Goal: Task Accomplishment & Management: Manage account settings

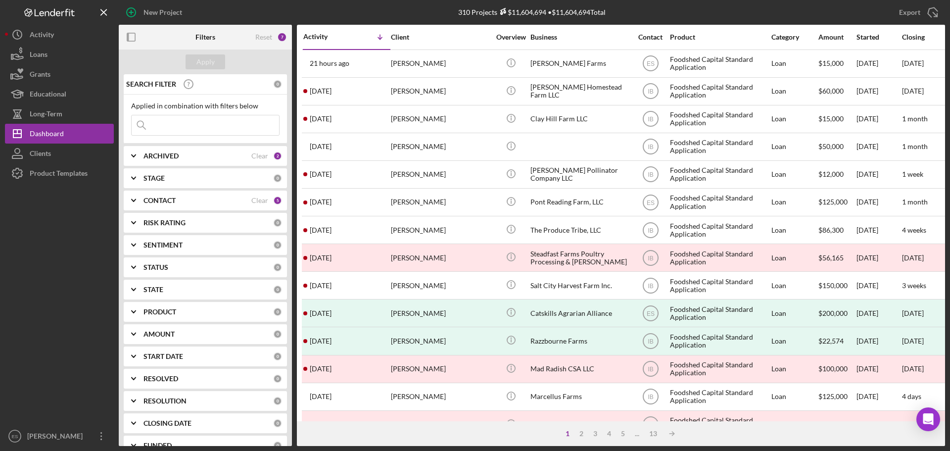
click at [199, 158] on div "ARCHIVED" at bounding box center [198, 156] width 108 height 8
click at [137, 197] on input "Active" at bounding box center [137, 197] width 10 height 10
checkbox input "false"
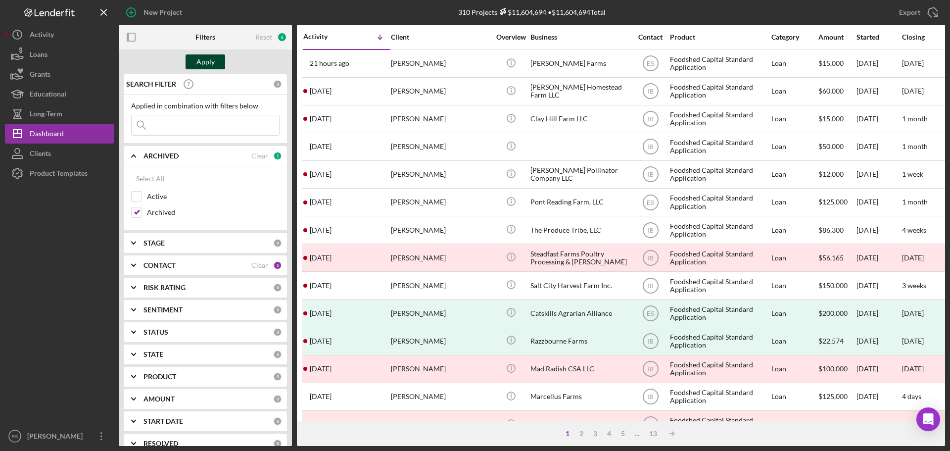
click at [214, 62] on div "Apply" at bounding box center [206, 61] width 18 height 15
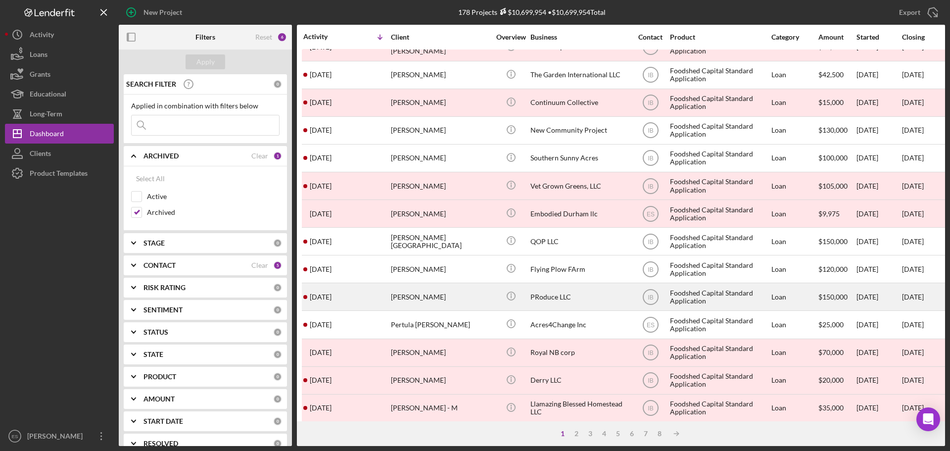
scroll to position [335, 0]
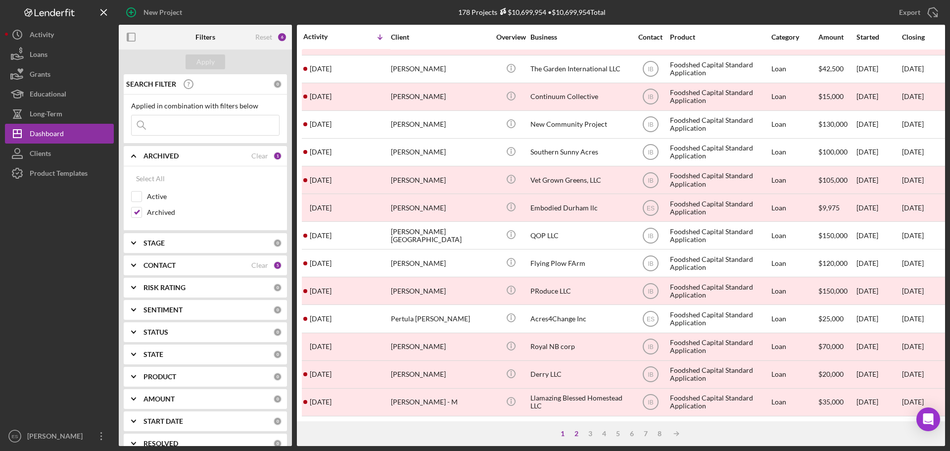
click at [575, 435] on div "2" at bounding box center [577, 434] width 14 height 8
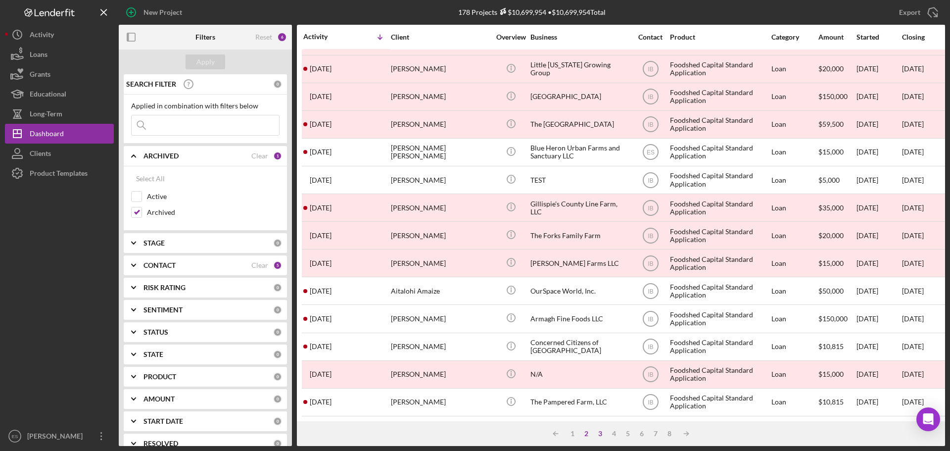
click at [598, 433] on div "3" at bounding box center [601, 434] width 14 height 8
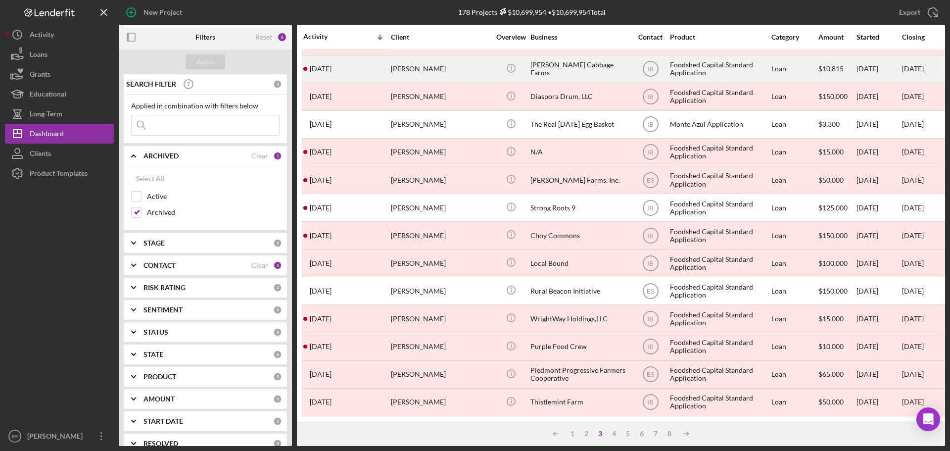
click at [582, 68] on div "[PERSON_NAME] Cabbage Farms" at bounding box center [580, 69] width 99 height 26
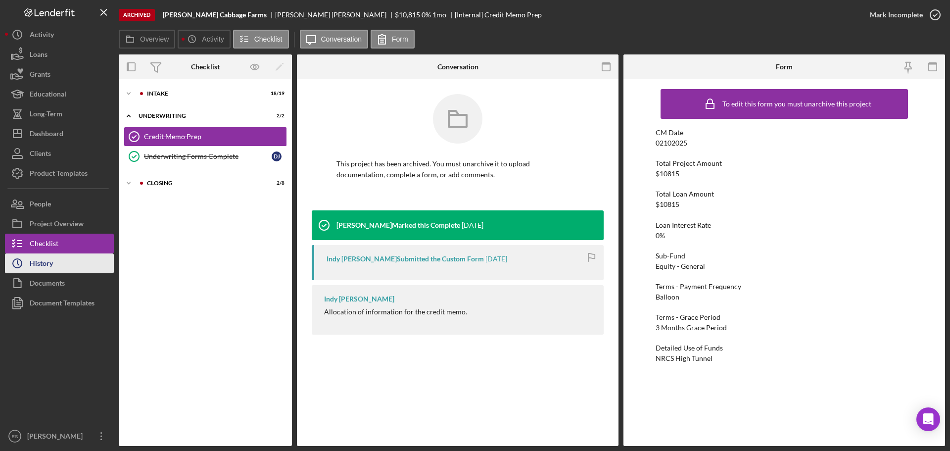
click at [71, 261] on button "Icon/History History" at bounding box center [59, 263] width 109 height 20
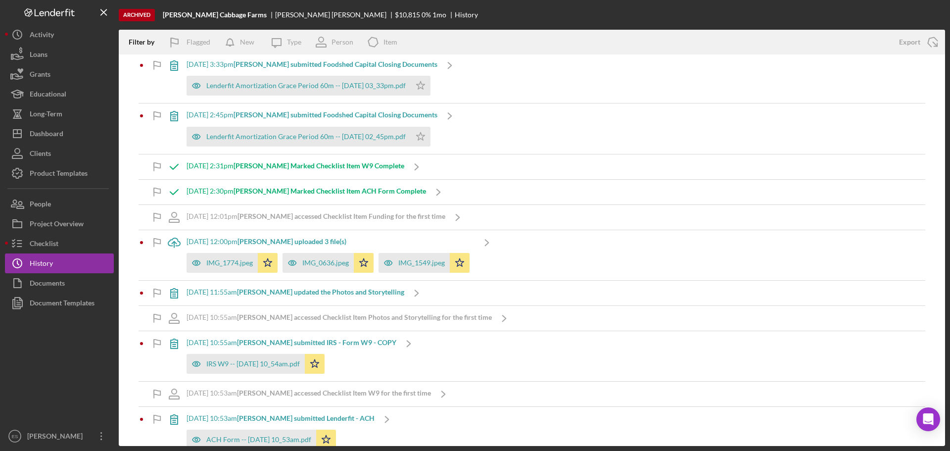
scroll to position [297, 0]
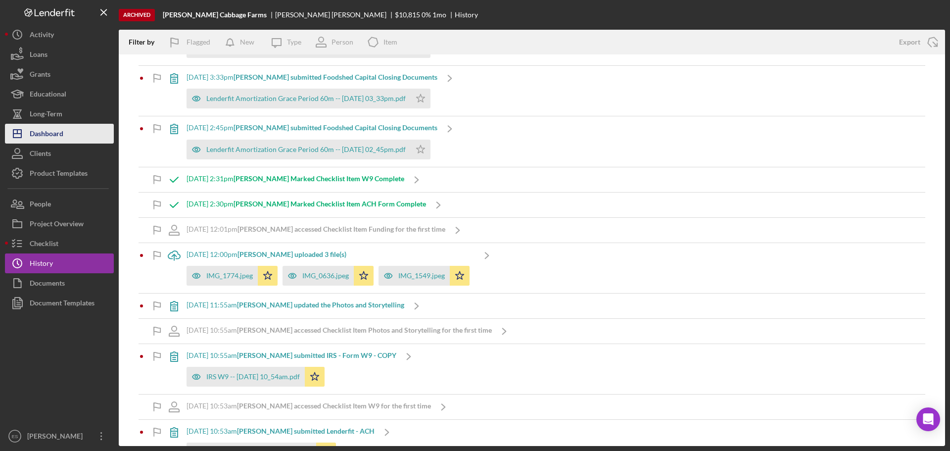
click at [59, 129] on div "Dashboard" at bounding box center [47, 135] width 34 height 22
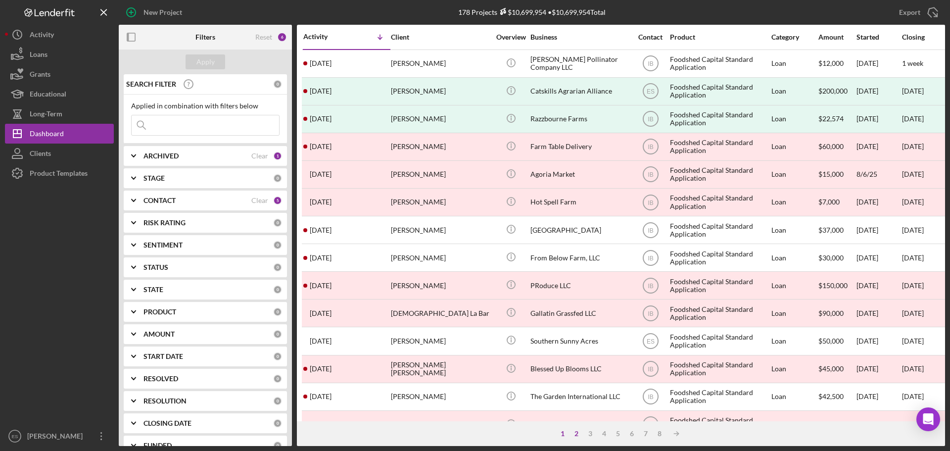
click at [577, 436] on div "2" at bounding box center [577, 434] width 14 height 8
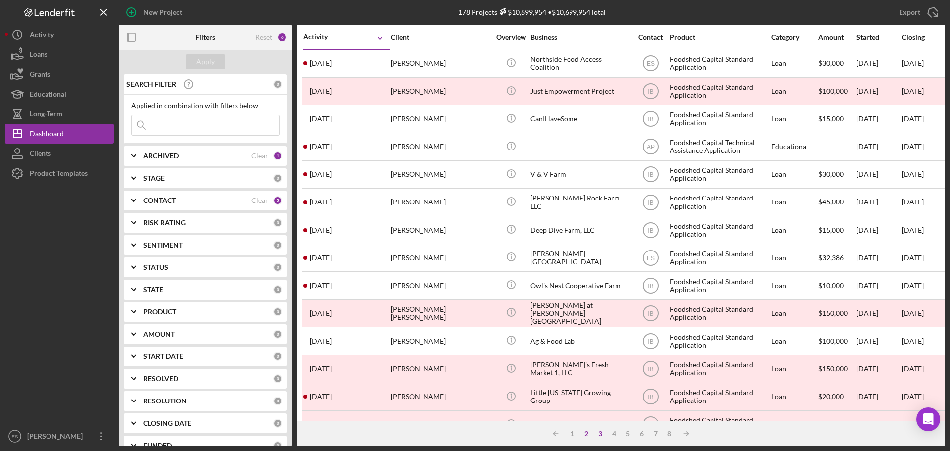
click at [602, 434] on div "3" at bounding box center [601, 434] width 14 height 8
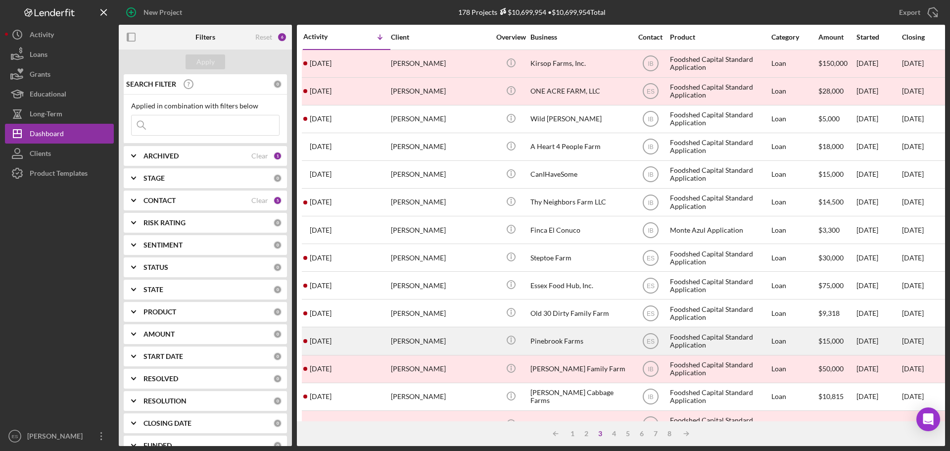
click at [604, 341] on div "Pinebrook Farms" at bounding box center [580, 341] width 99 height 26
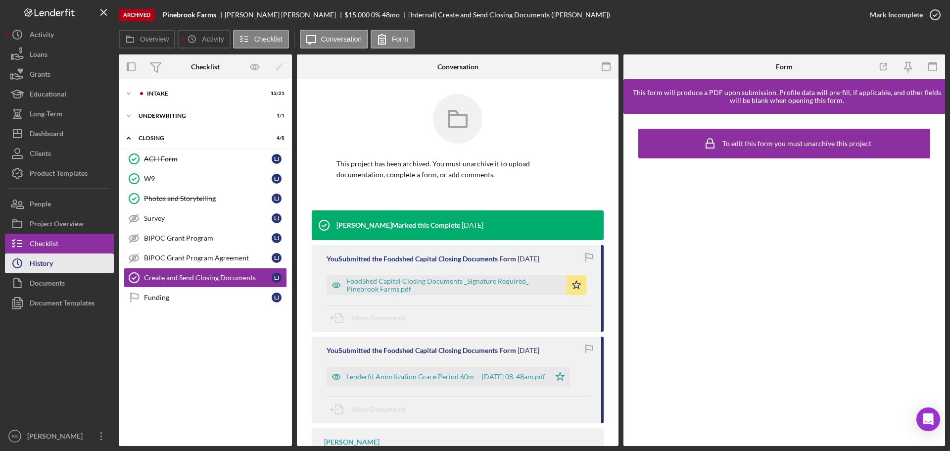
click at [71, 269] on button "Icon/History History" at bounding box center [59, 263] width 109 height 20
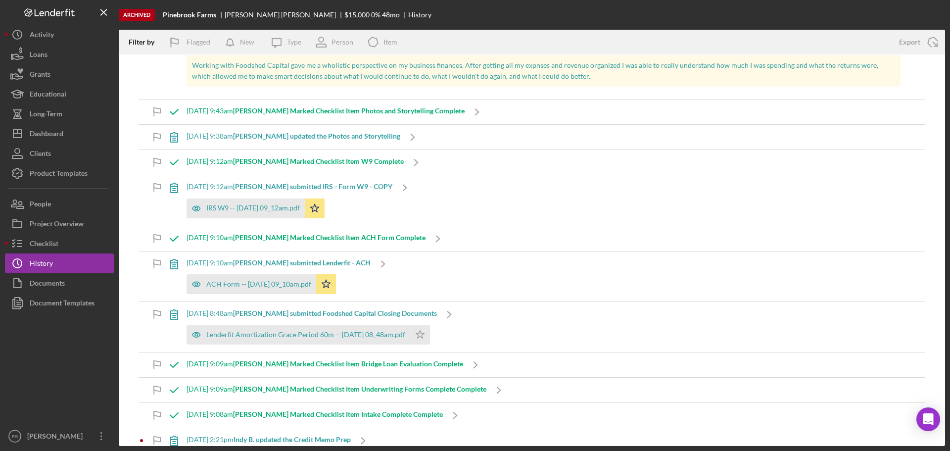
scroll to position [693, 0]
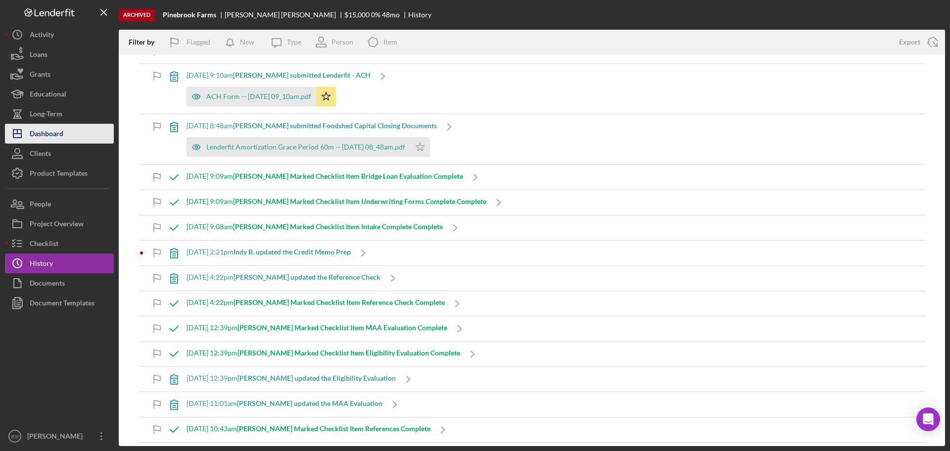
click at [49, 131] on div "Dashboard" at bounding box center [47, 135] width 34 height 22
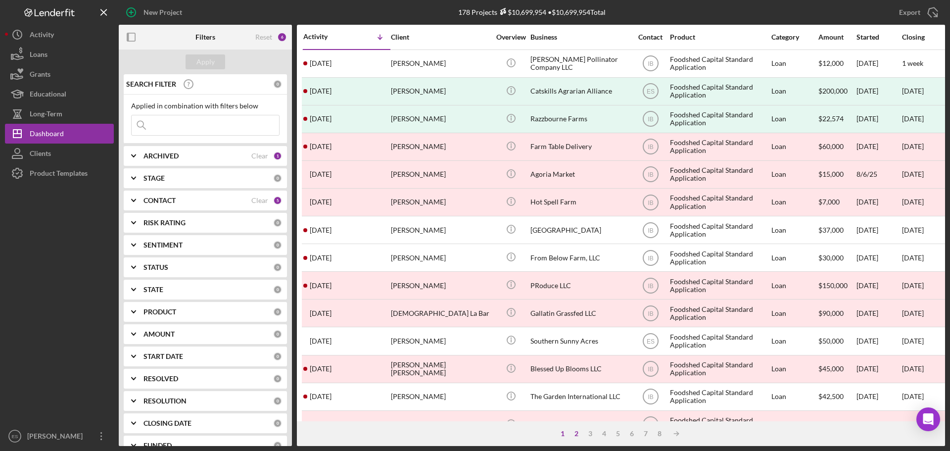
click at [578, 433] on div "2" at bounding box center [577, 434] width 14 height 8
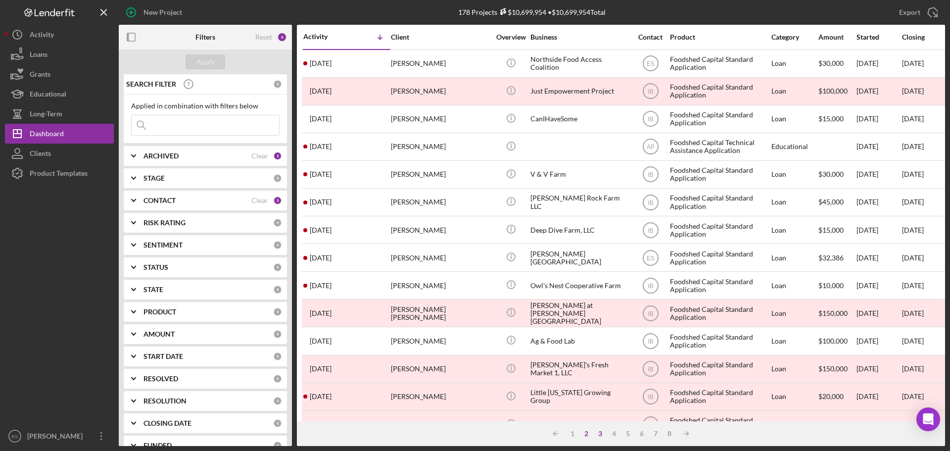
click at [597, 434] on div "3" at bounding box center [601, 434] width 14 height 8
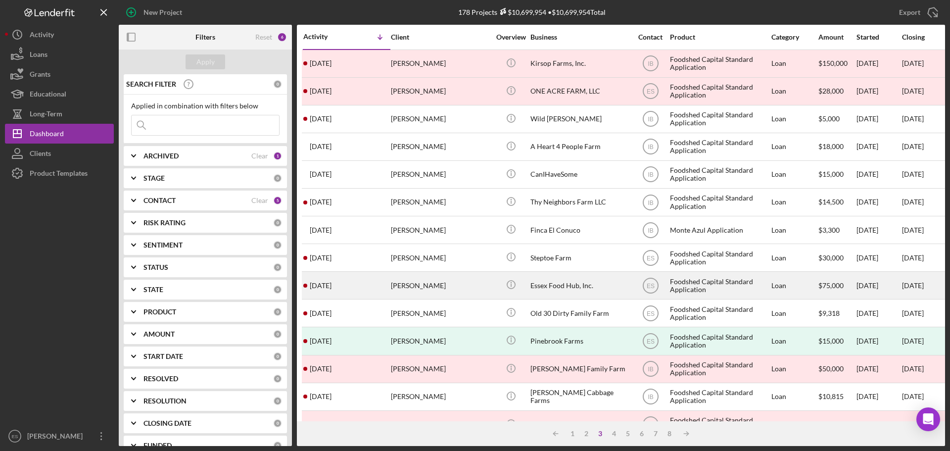
click at [450, 294] on div "[PERSON_NAME]" at bounding box center [440, 285] width 99 height 26
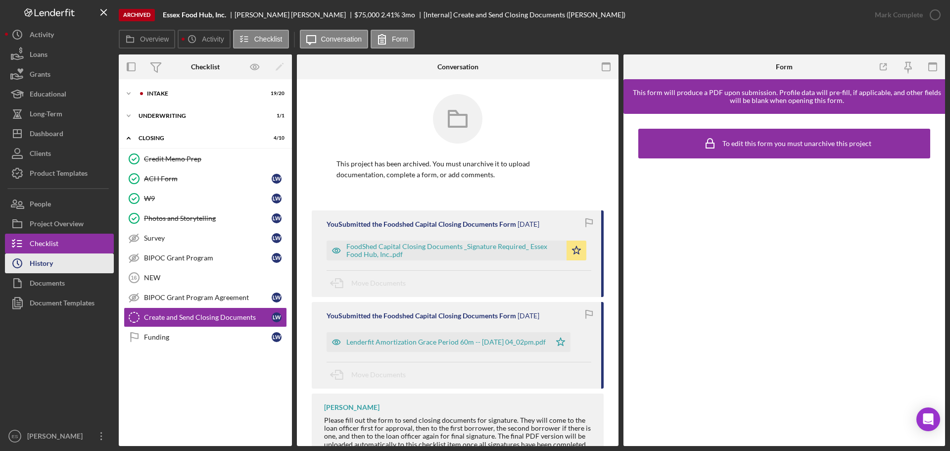
click at [82, 260] on button "Icon/History History" at bounding box center [59, 263] width 109 height 20
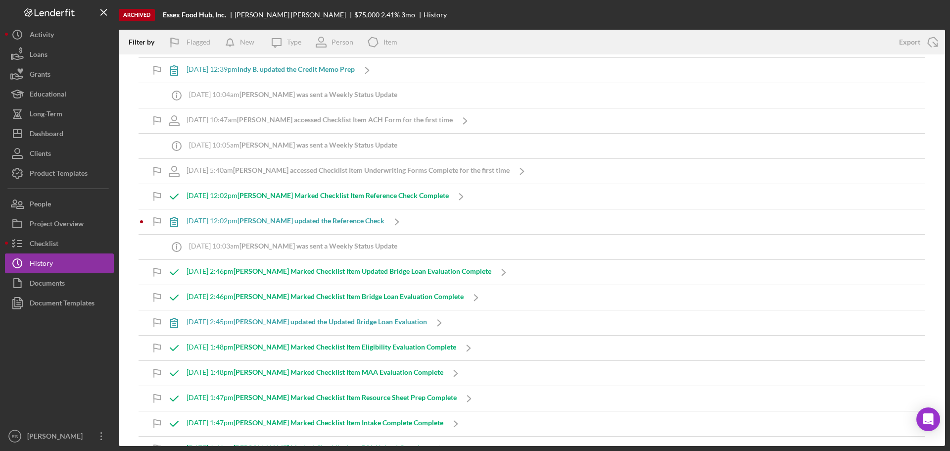
scroll to position [1089, 0]
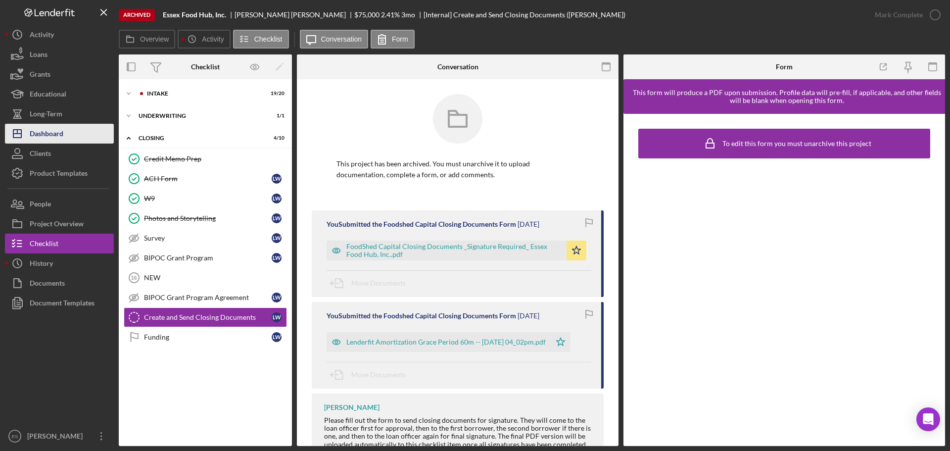
click at [59, 141] on div "Dashboard" at bounding box center [47, 135] width 34 height 22
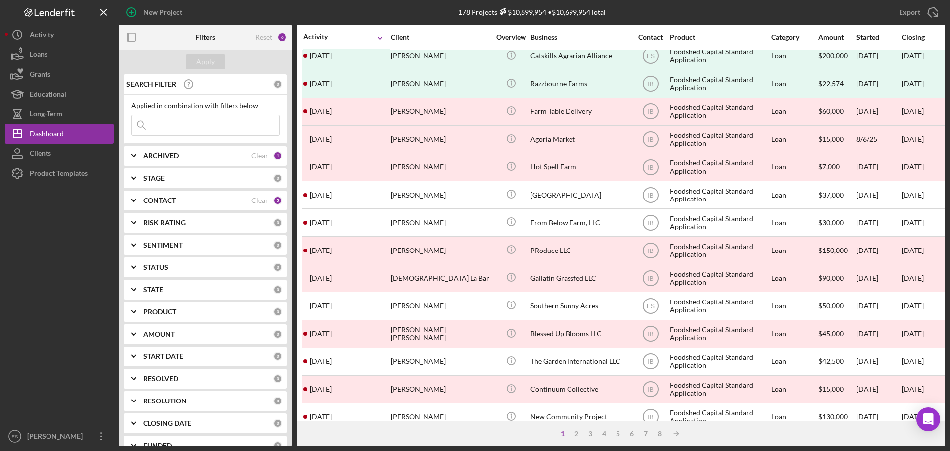
scroll to position [99, 0]
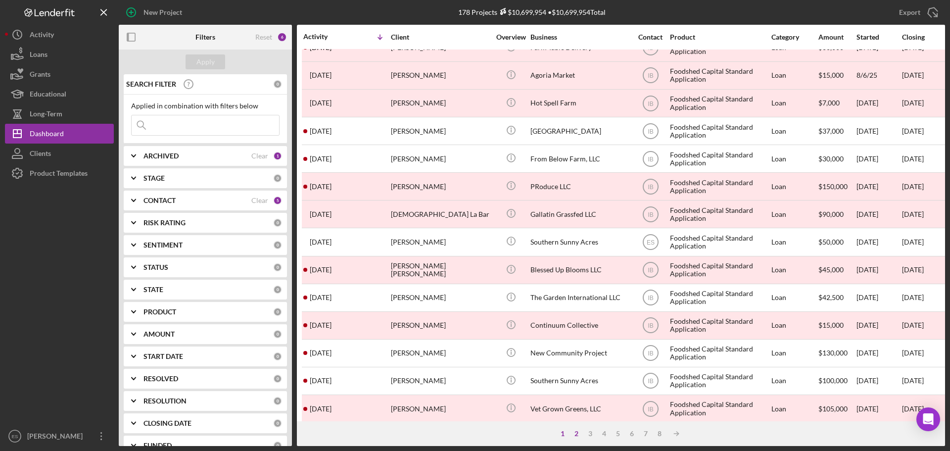
click at [580, 436] on div "2" at bounding box center [577, 434] width 14 height 8
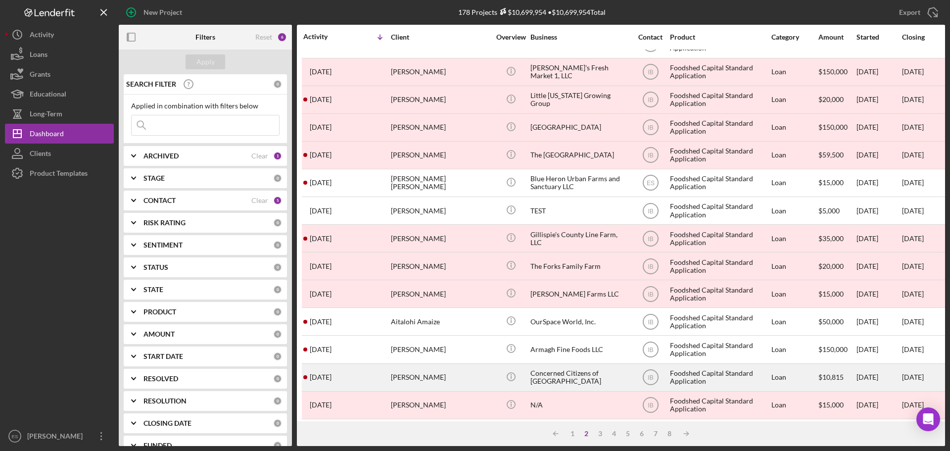
scroll to position [335, 0]
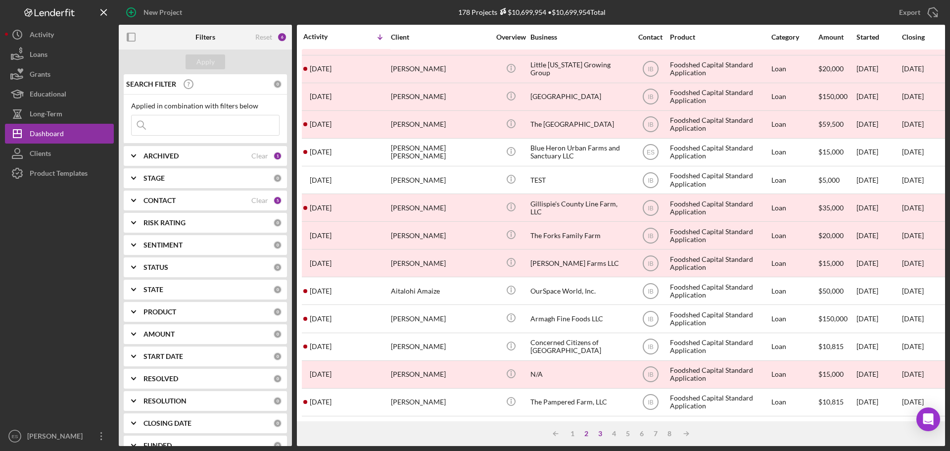
click at [599, 436] on div "3" at bounding box center [601, 434] width 14 height 8
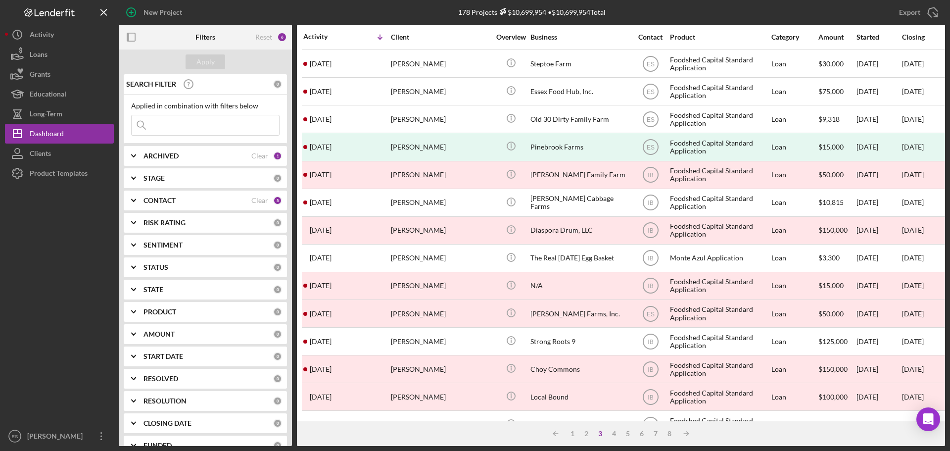
scroll to position [187, 0]
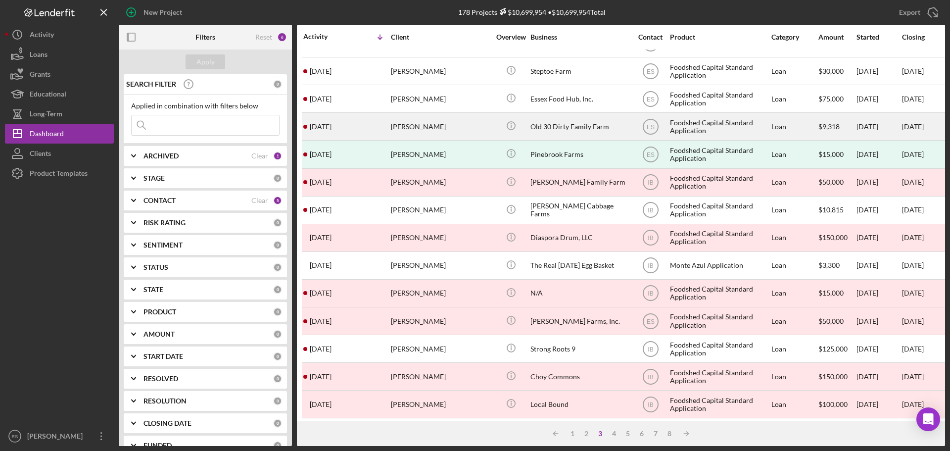
click at [449, 131] on div "[PERSON_NAME]" at bounding box center [440, 126] width 99 height 26
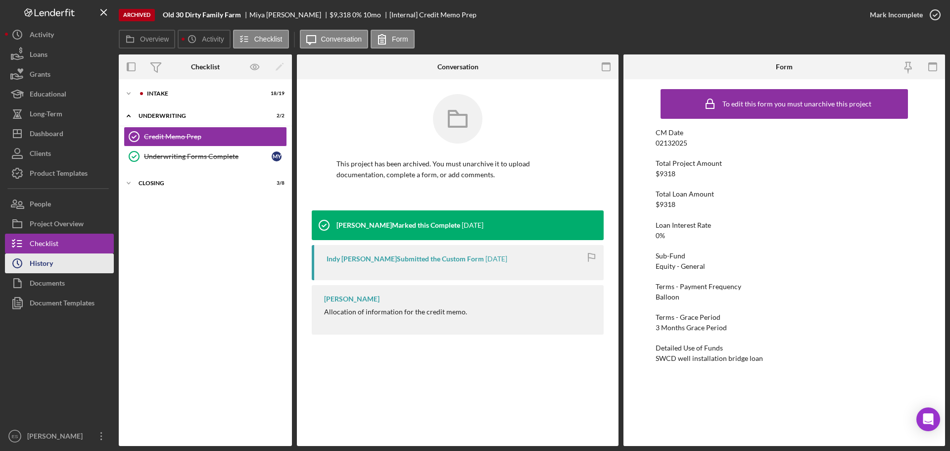
click at [57, 268] on button "Icon/History History" at bounding box center [59, 263] width 109 height 20
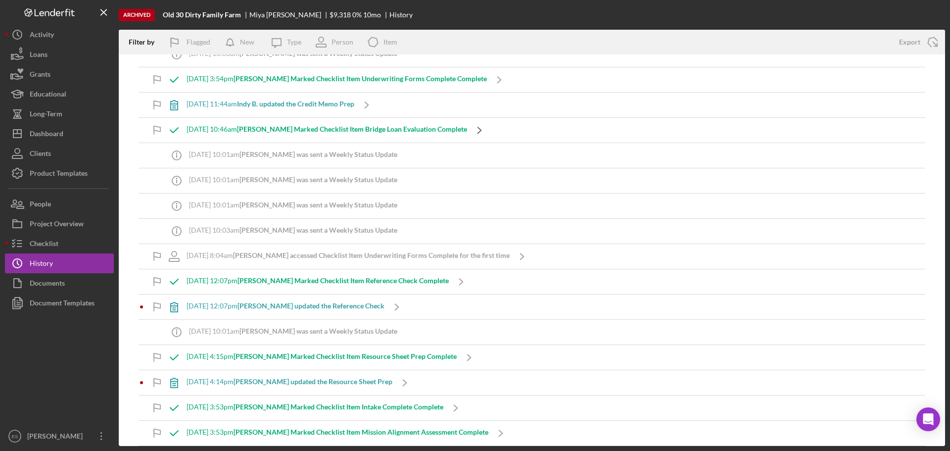
scroll to position [743, 0]
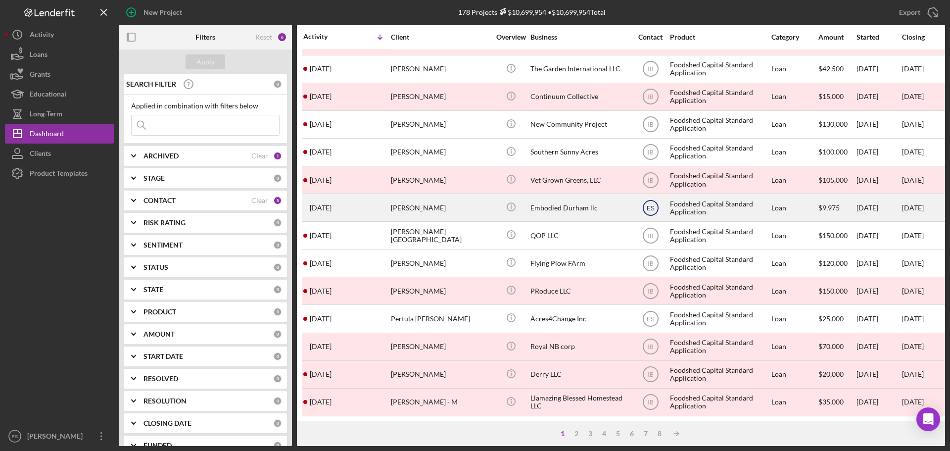
scroll to position [335, 0]
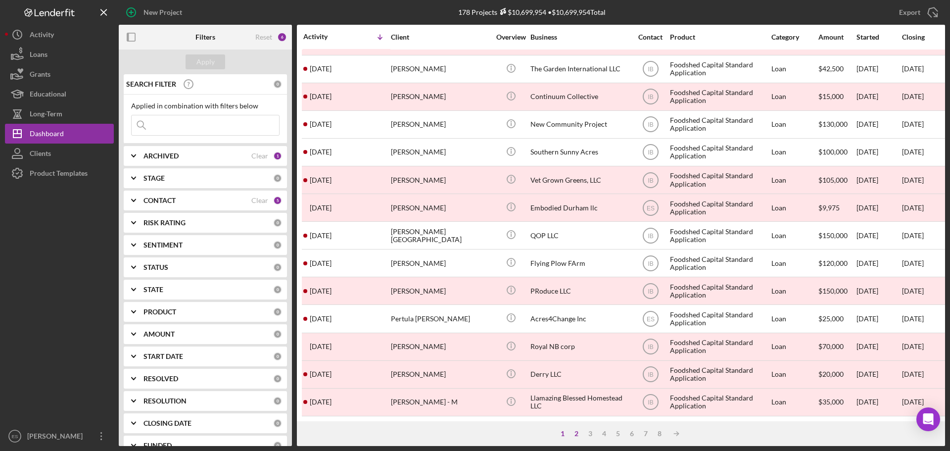
click at [578, 433] on div "2" at bounding box center [577, 434] width 14 height 8
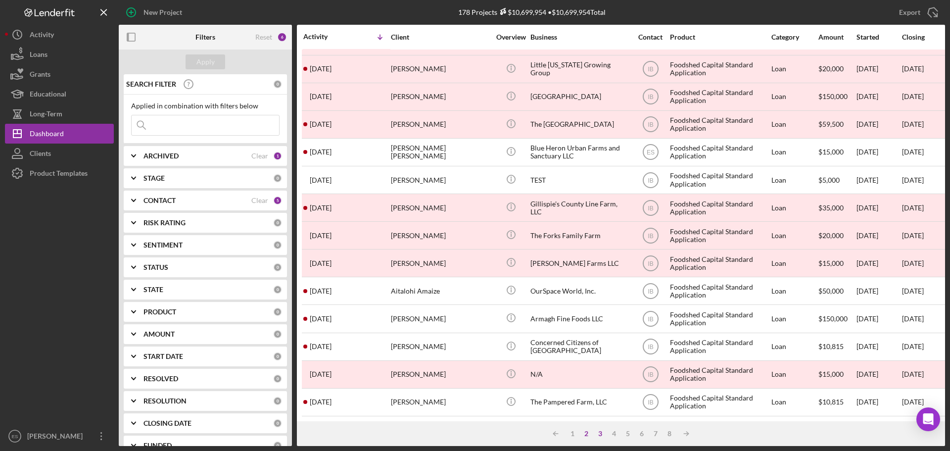
click at [597, 433] on div "3" at bounding box center [601, 434] width 14 height 8
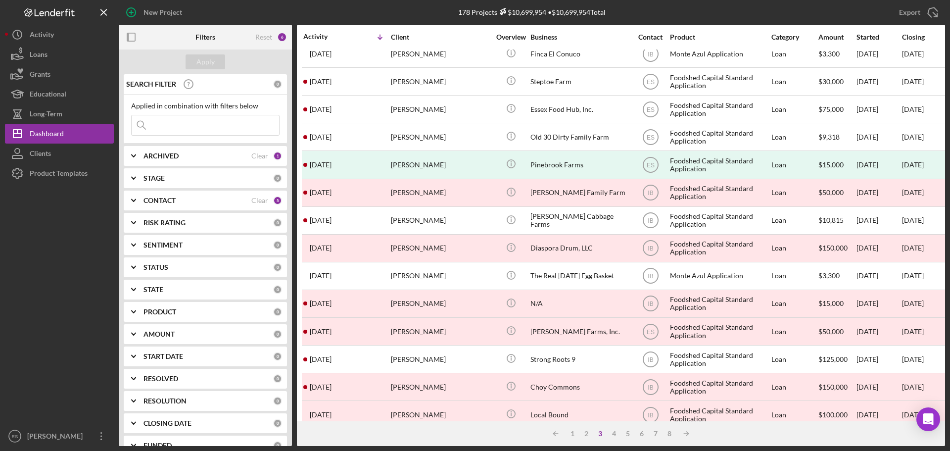
scroll to position [137, 0]
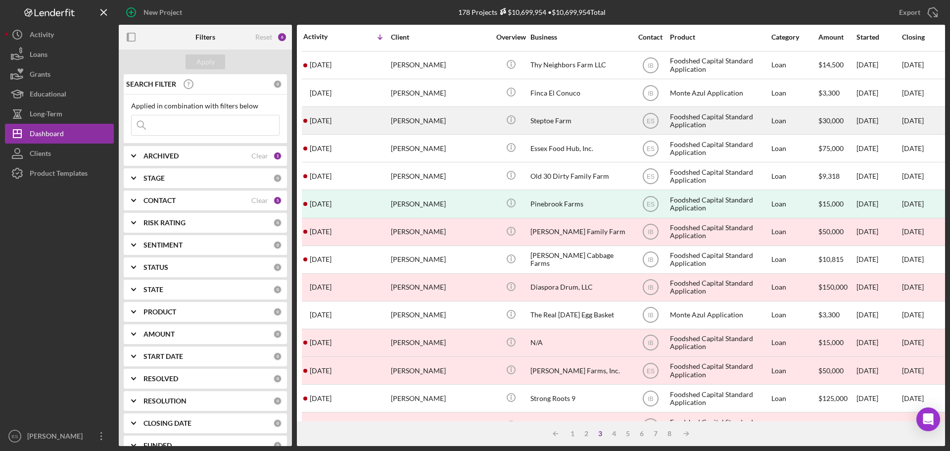
click at [569, 127] on div "Steptoe Farm" at bounding box center [580, 120] width 99 height 26
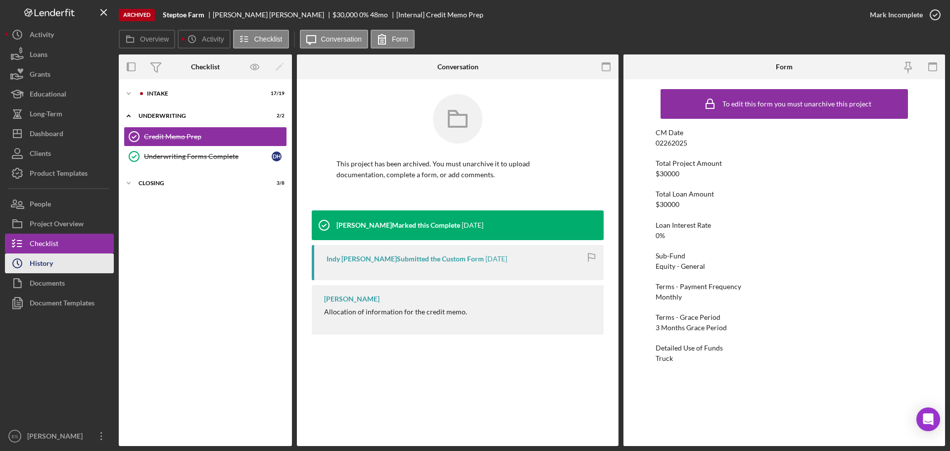
click at [66, 261] on button "Icon/History History" at bounding box center [59, 263] width 109 height 20
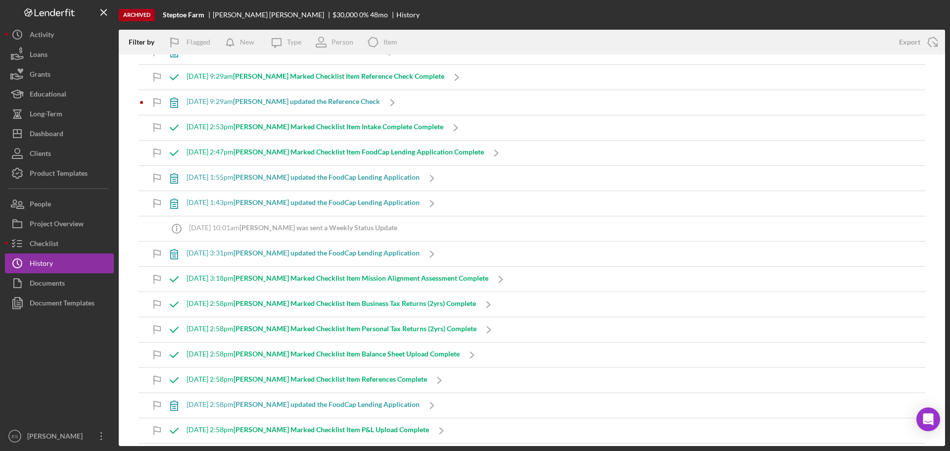
scroll to position [990, 0]
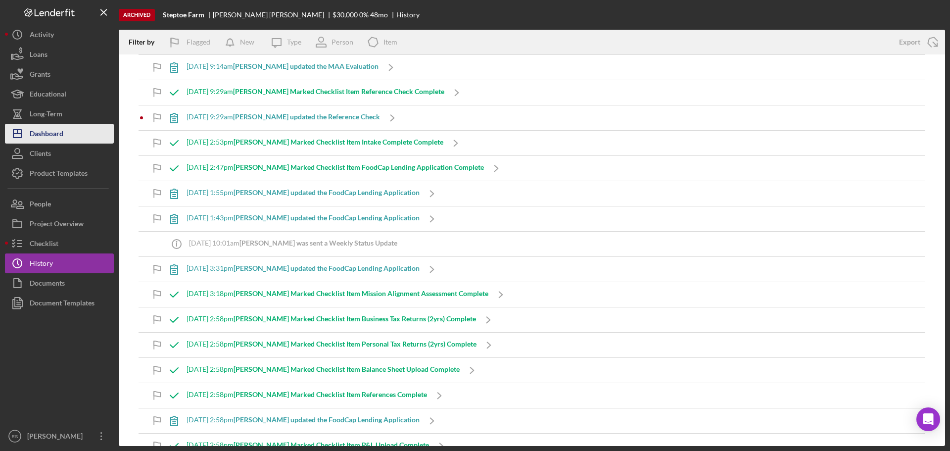
click at [59, 136] on div "Dashboard" at bounding box center [47, 135] width 34 height 22
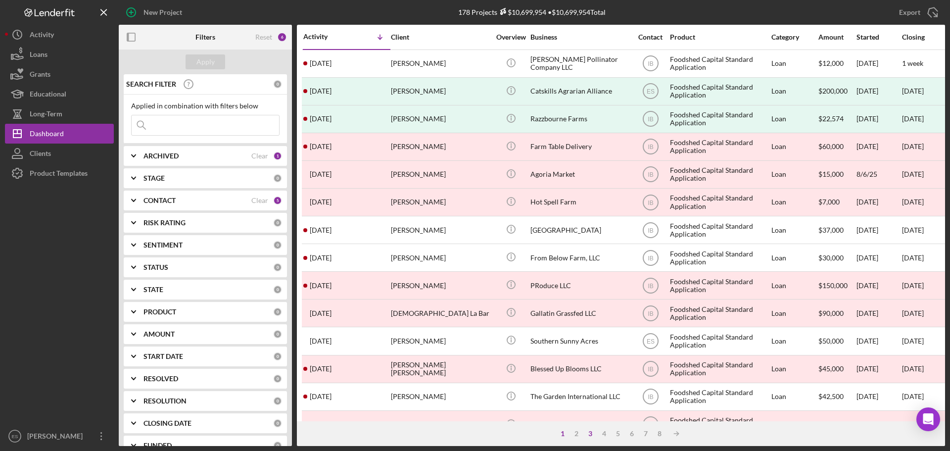
click at [589, 435] on div "3" at bounding box center [591, 434] width 14 height 8
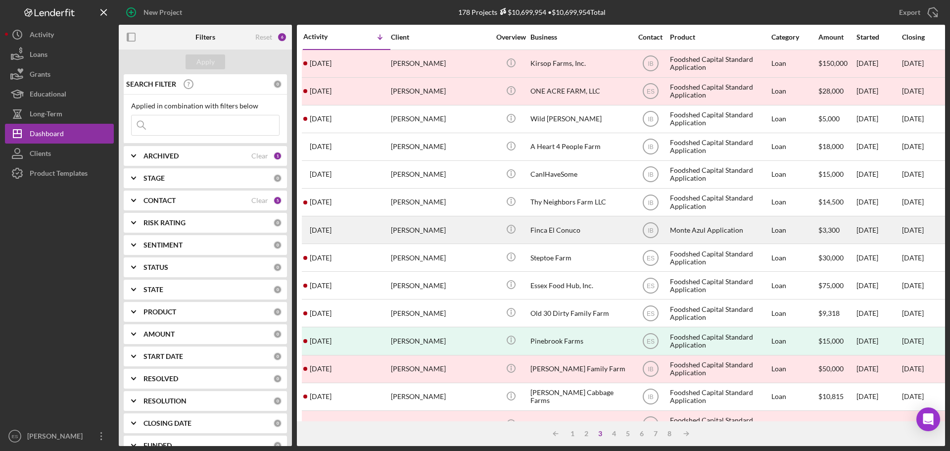
click at [589, 231] on div "Finca El Conuco" at bounding box center [580, 230] width 99 height 26
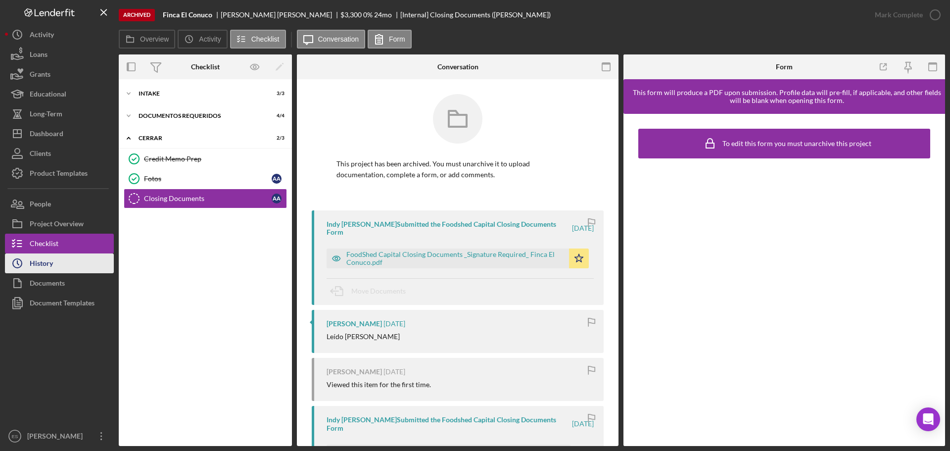
click at [76, 269] on button "Icon/History History" at bounding box center [59, 263] width 109 height 20
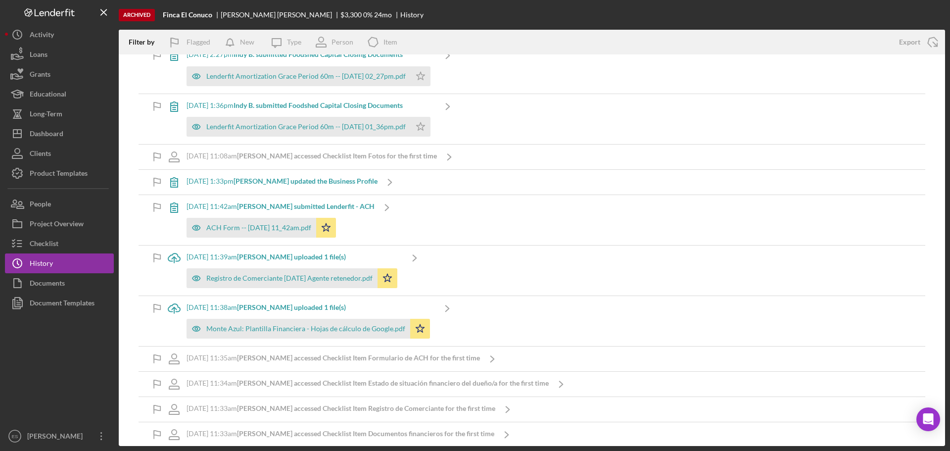
scroll to position [482, 0]
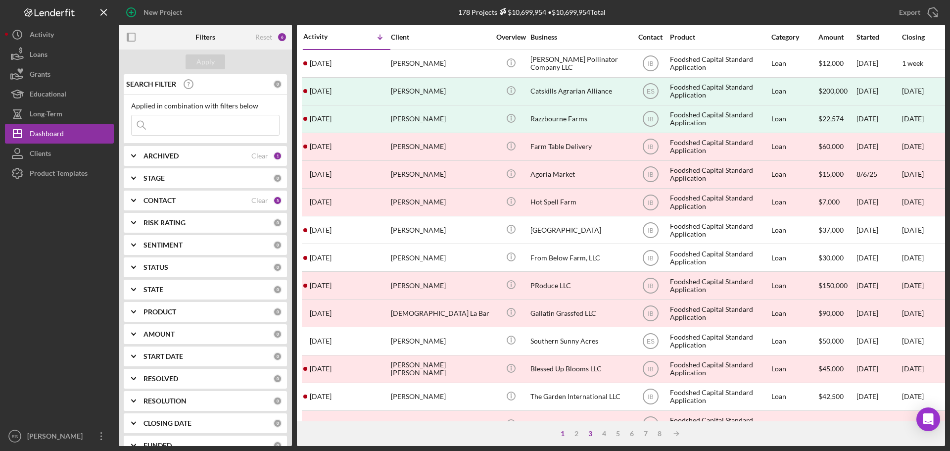
click at [592, 432] on div "3" at bounding box center [591, 434] width 14 height 8
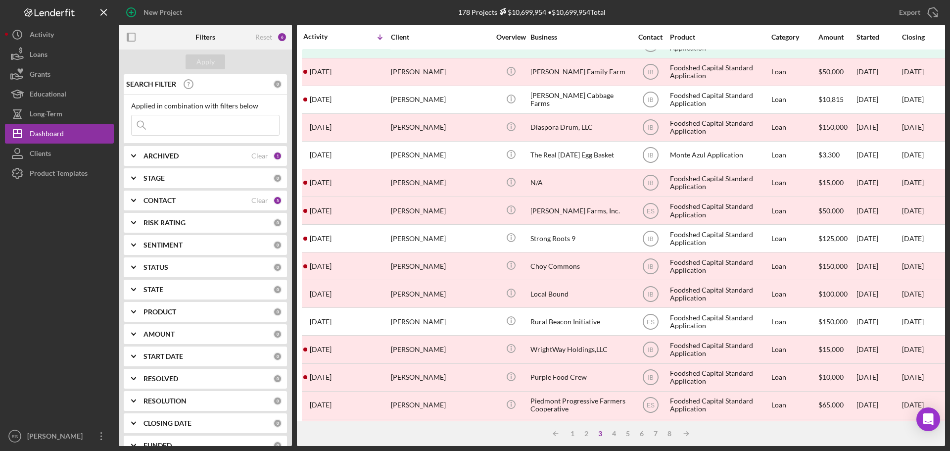
scroll to position [335, 0]
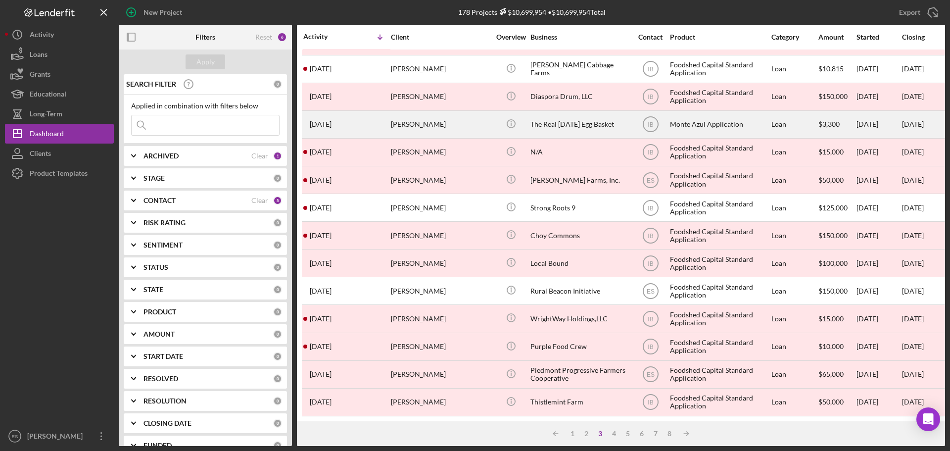
click at [577, 120] on div "The Real [DATE] Egg Basket" at bounding box center [580, 124] width 99 height 26
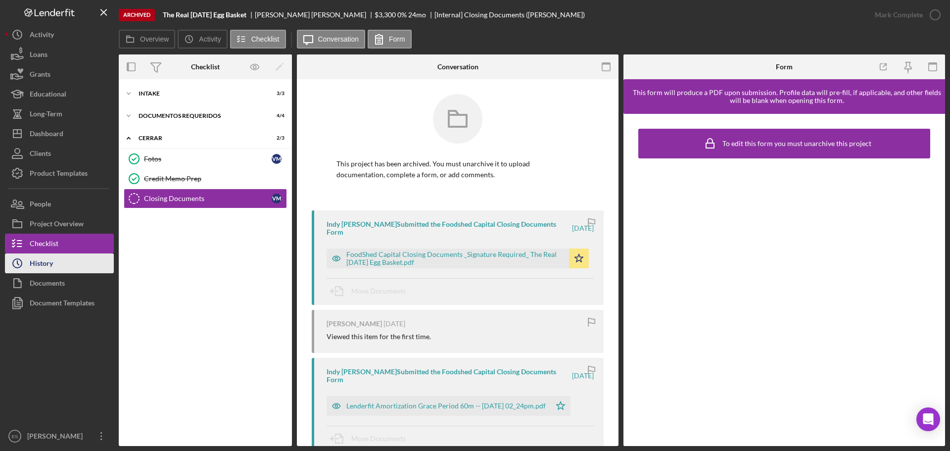
click at [60, 261] on button "Icon/History History" at bounding box center [59, 263] width 109 height 20
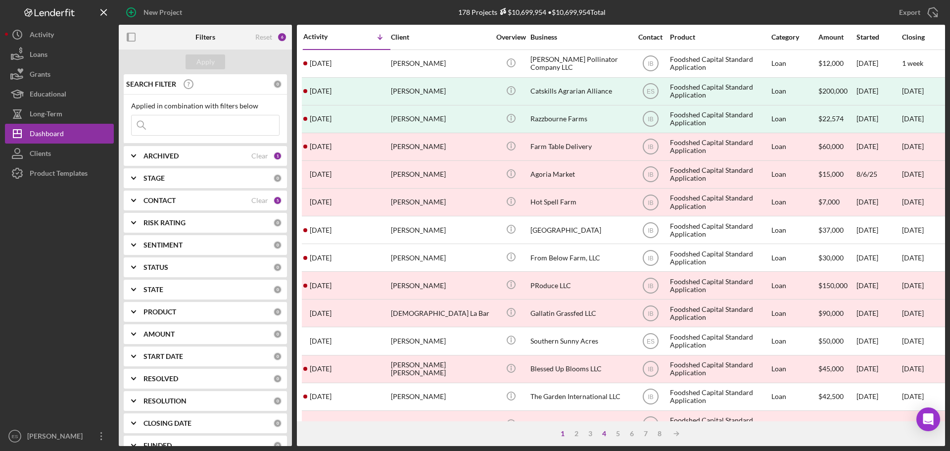
click at [604, 434] on div "4" at bounding box center [605, 434] width 14 height 8
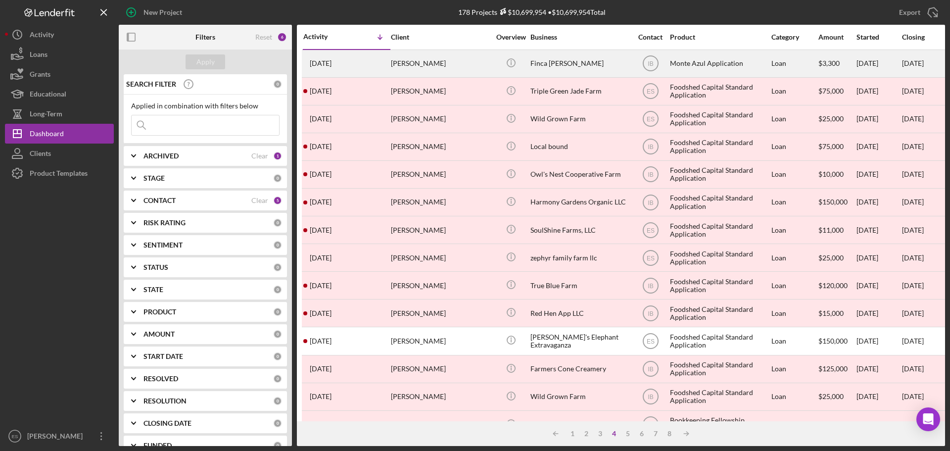
click at [610, 67] on div "Finca [PERSON_NAME]" at bounding box center [580, 63] width 99 height 26
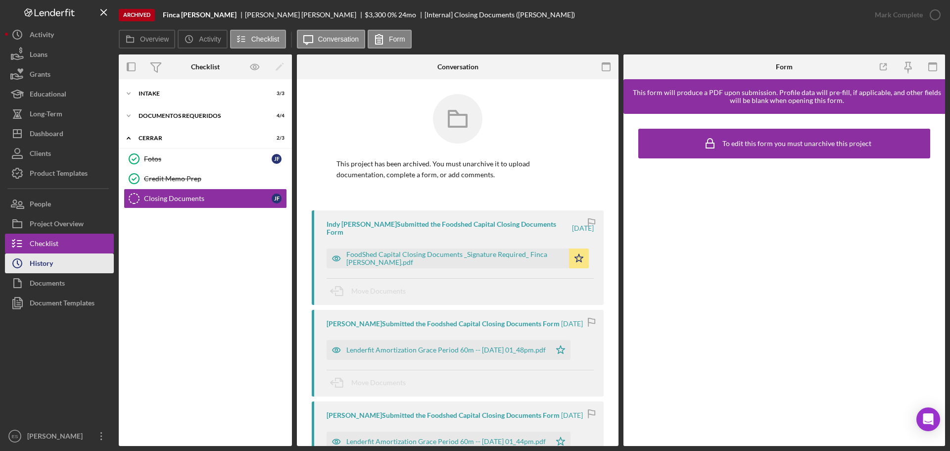
click at [57, 271] on button "Icon/History History" at bounding box center [59, 263] width 109 height 20
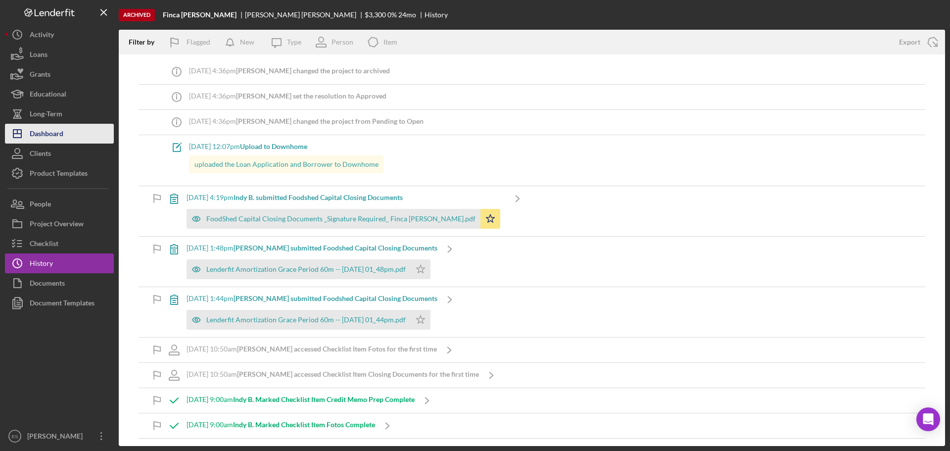
click at [51, 134] on div "Dashboard" at bounding box center [47, 135] width 34 height 22
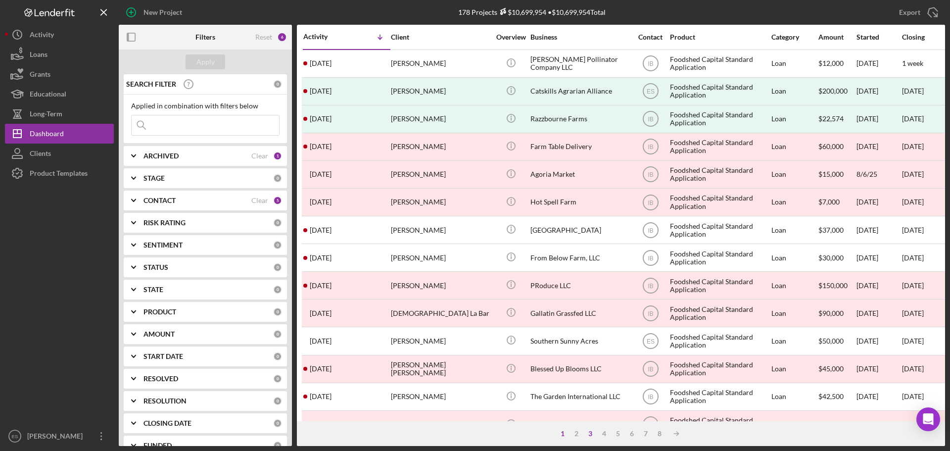
click at [590, 435] on div "3" at bounding box center [591, 434] width 14 height 8
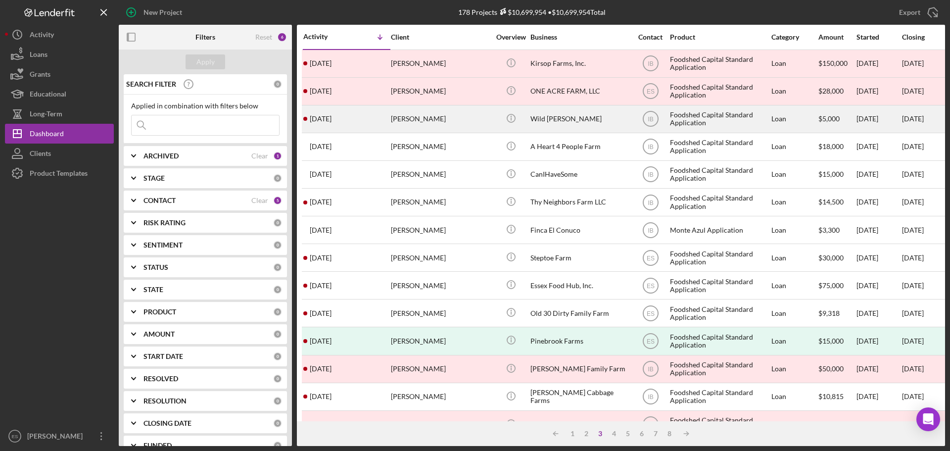
click at [583, 124] on div "Wild [PERSON_NAME]" at bounding box center [580, 119] width 99 height 26
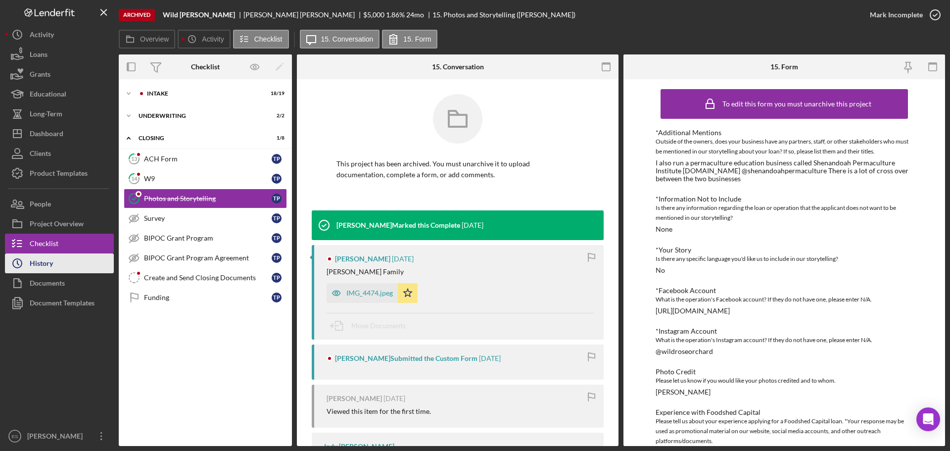
click at [64, 263] on button "Icon/History History" at bounding box center [59, 263] width 109 height 20
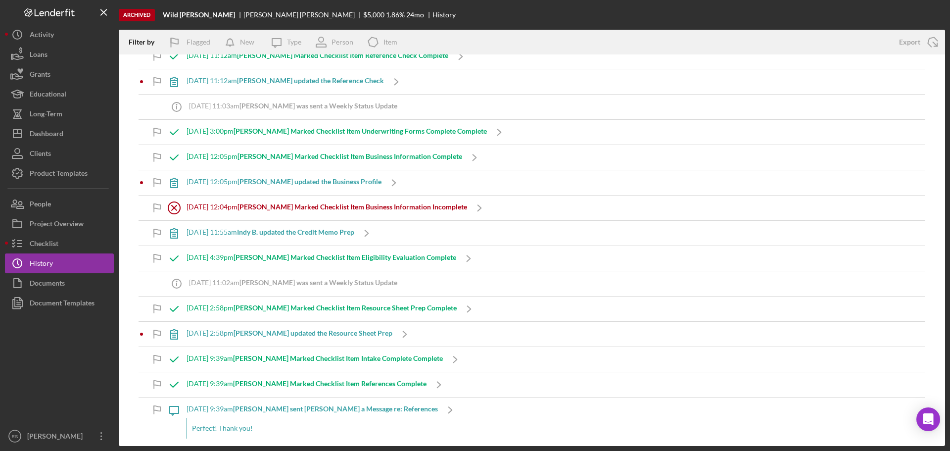
scroll to position [743, 0]
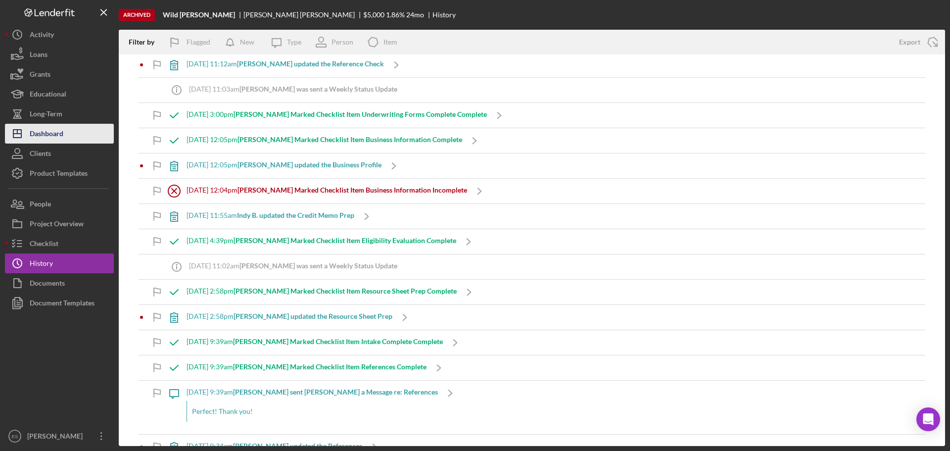
click at [58, 132] on div "Dashboard" at bounding box center [47, 135] width 34 height 22
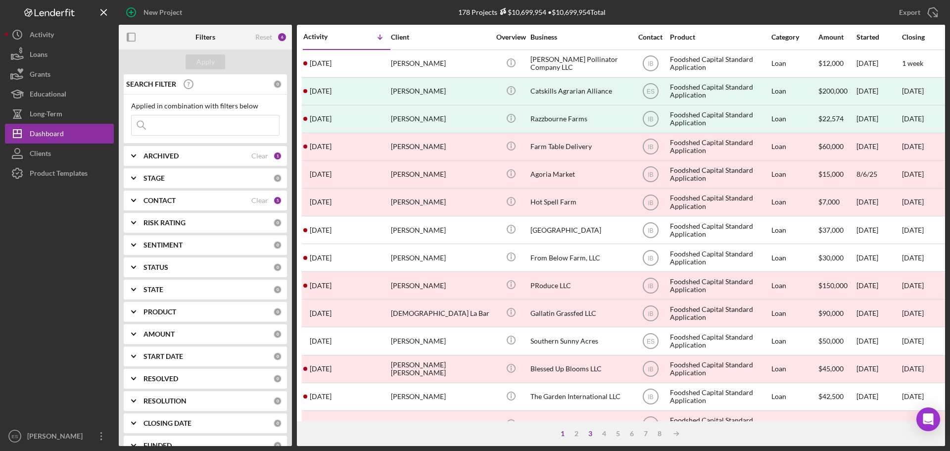
click at [590, 432] on div "3" at bounding box center [591, 434] width 14 height 8
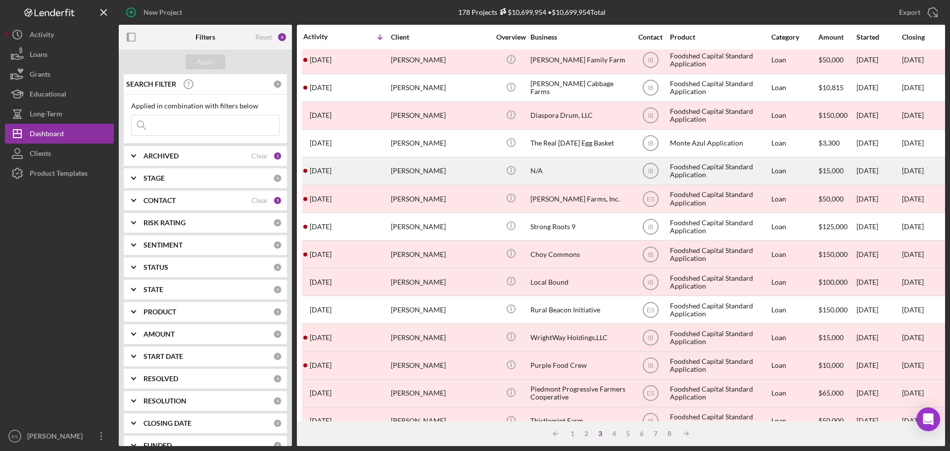
scroll to position [335, 0]
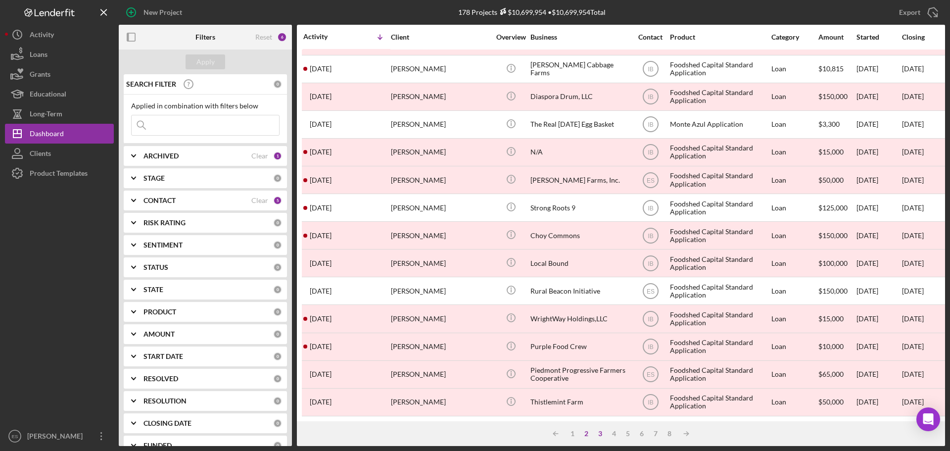
click at [589, 431] on div "2" at bounding box center [587, 434] width 14 height 8
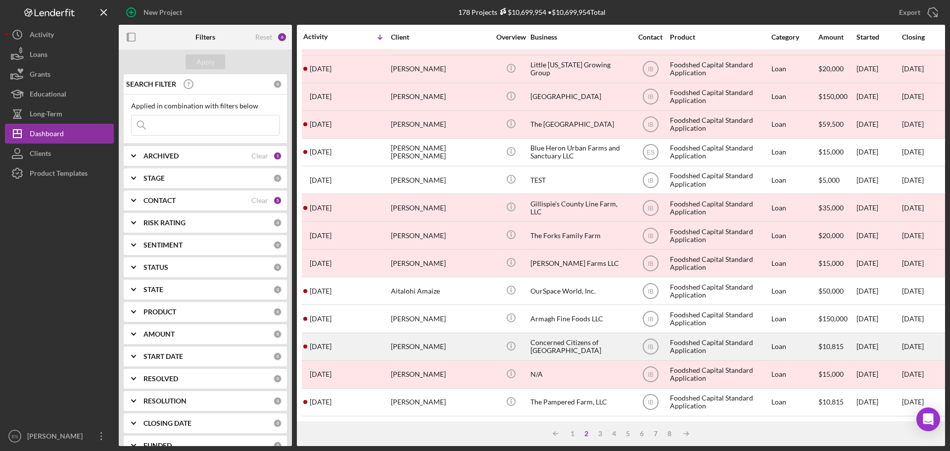
click at [587, 344] on div "Concerned Citizens of [GEOGRAPHIC_DATA]" at bounding box center [580, 347] width 99 height 26
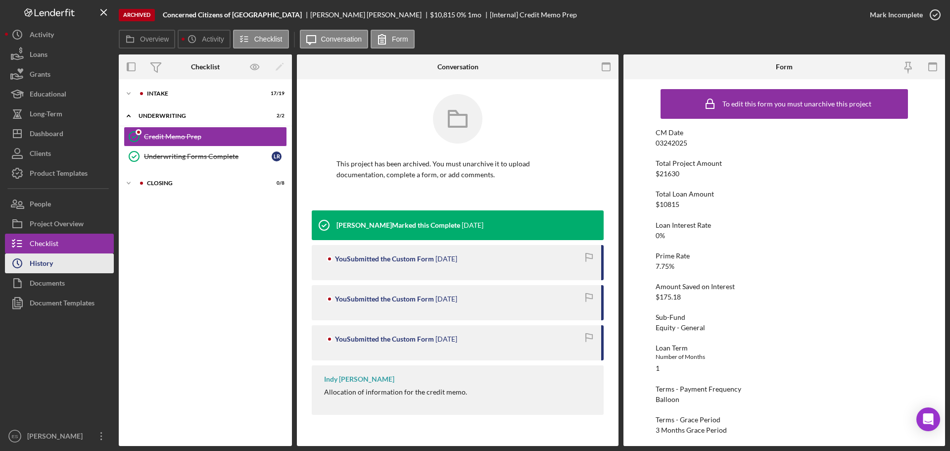
click at [59, 264] on button "Icon/History History" at bounding box center [59, 263] width 109 height 20
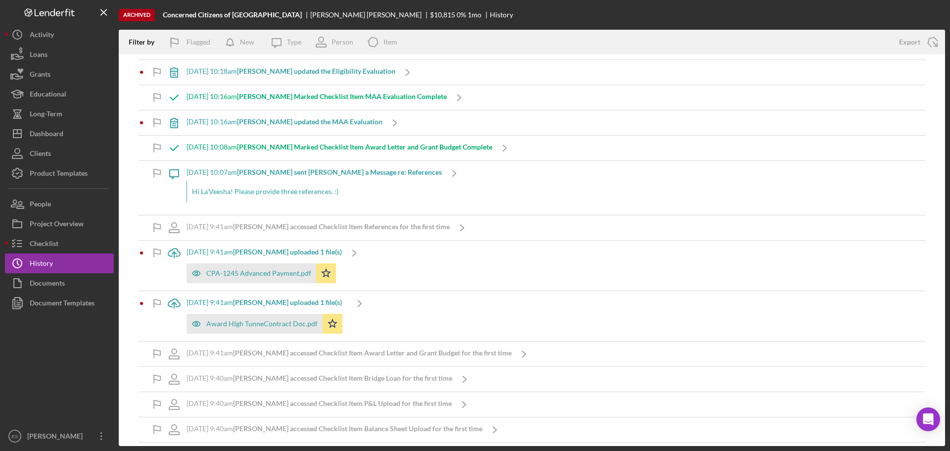
scroll to position [1188, 0]
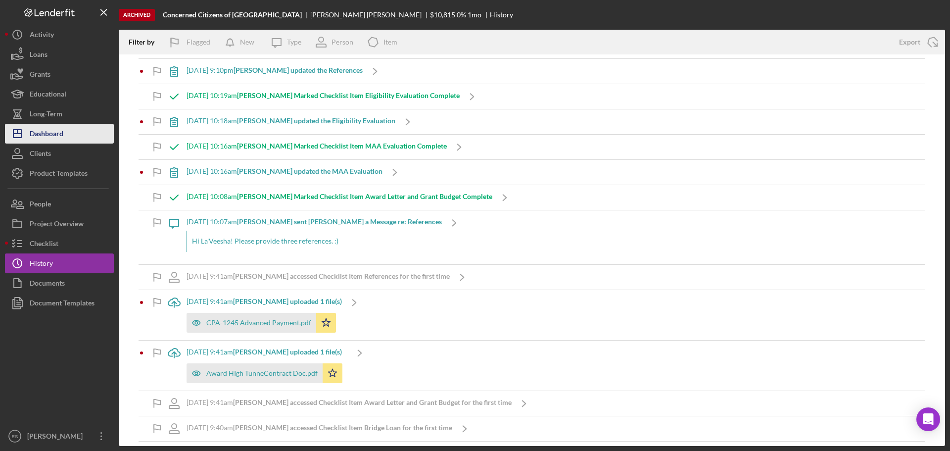
click at [61, 130] on div "Dashboard" at bounding box center [47, 135] width 34 height 22
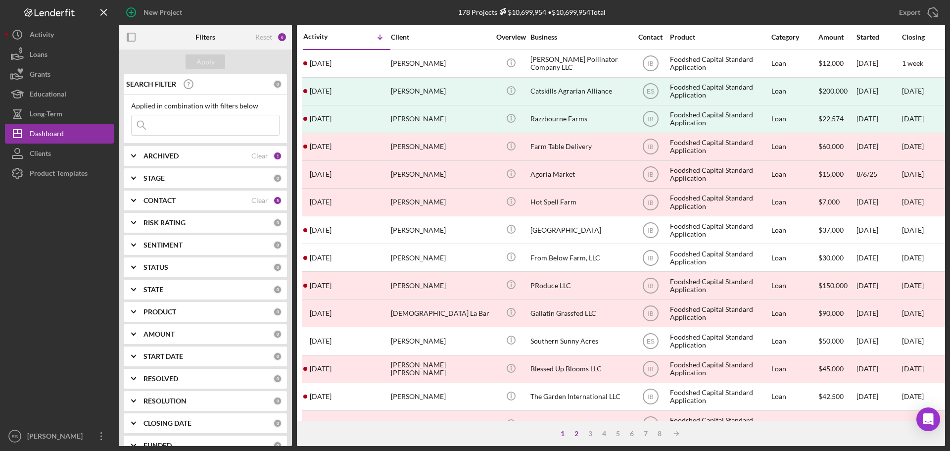
click at [578, 435] on div "2" at bounding box center [577, 434] width 14 height 8
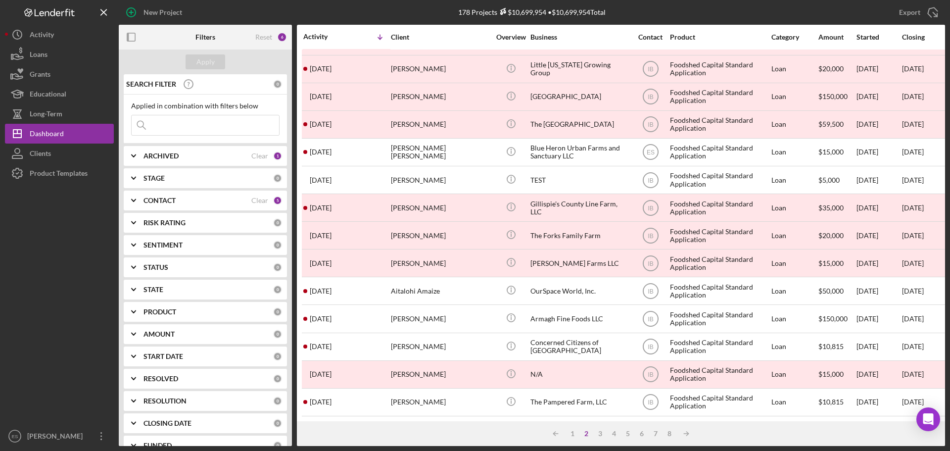
scroll to position [335, 0]
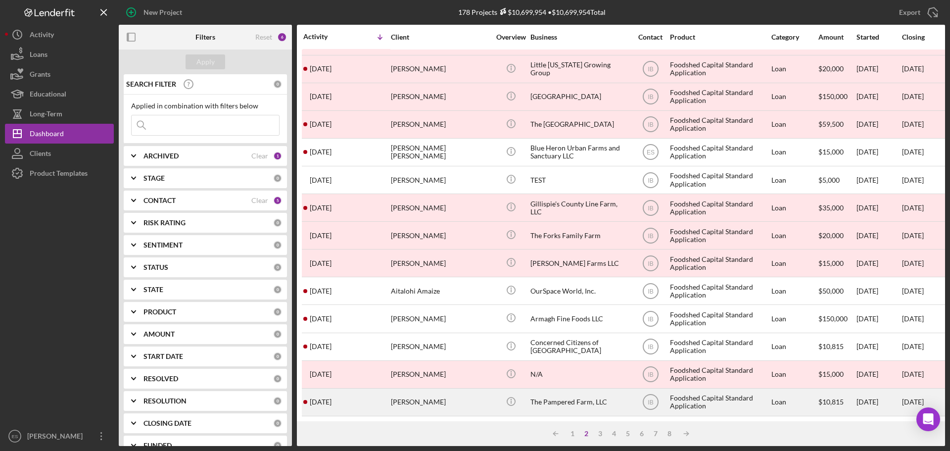
click at [559, 403] on div "The Pampered Farm, LLC" at bounding box center [580, 402] width 99 height 26
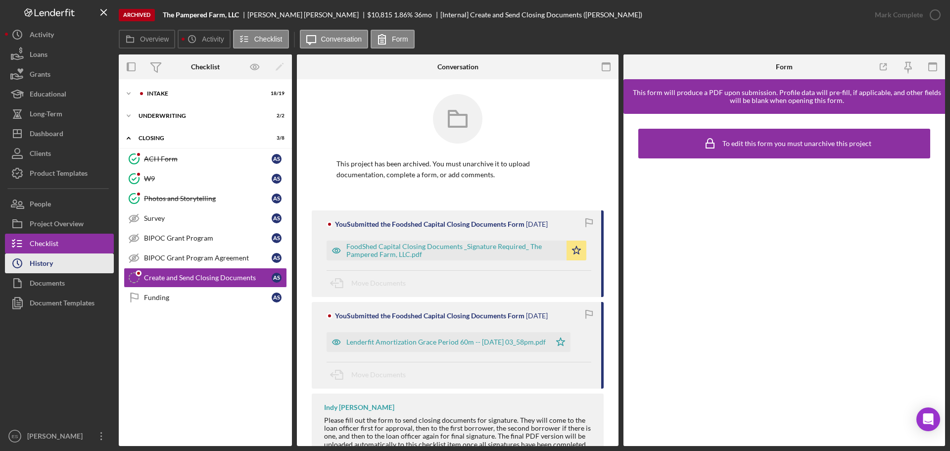
click at [58, 267] on button "Icon/History History" at bounding box center [59, 263] width 109 height 20
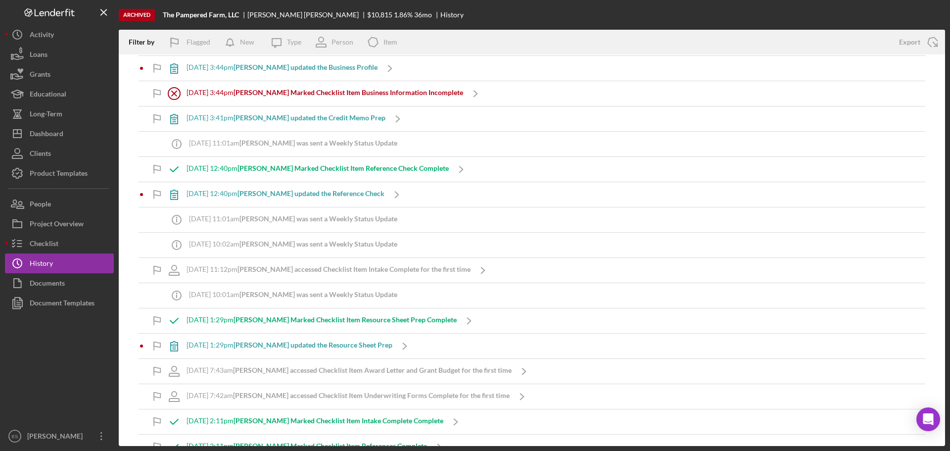
scroll to position [792, 0]
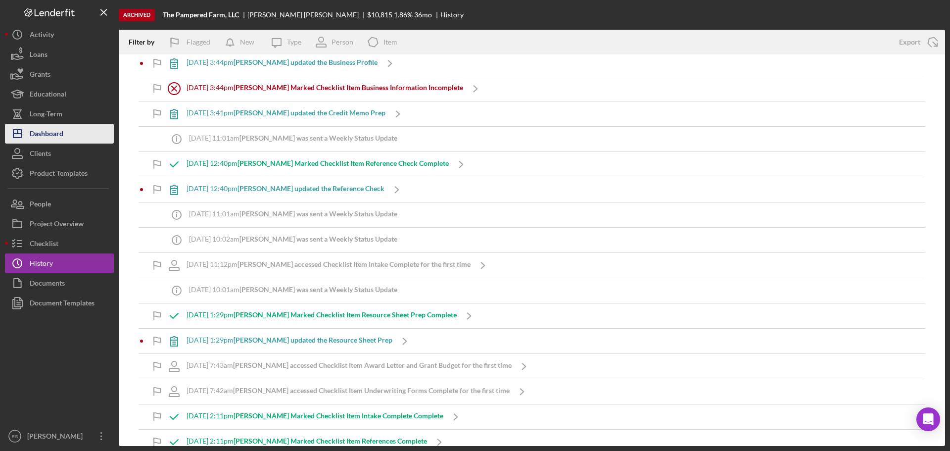
click at [63, 129] on div "Dashboard" at bounding box center [47, 135] width 34 height 22
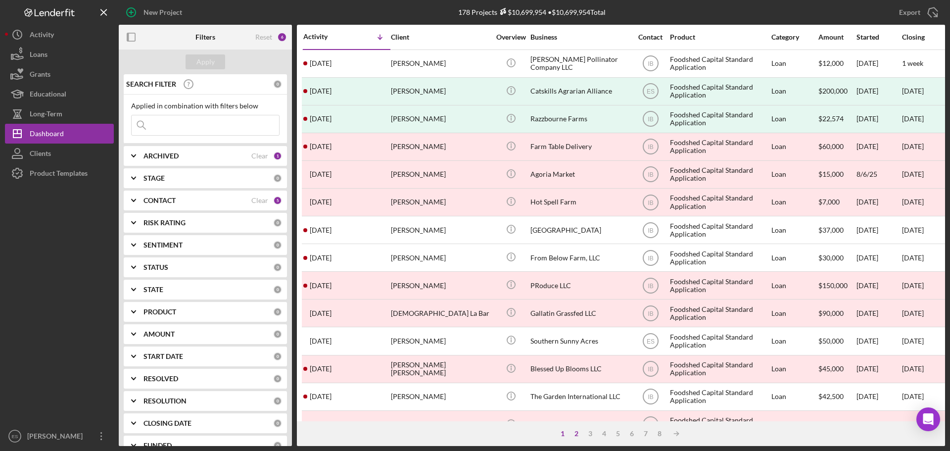
click at [579, 431] on div "2" at bounding box center [577, 434] width 14 height 8
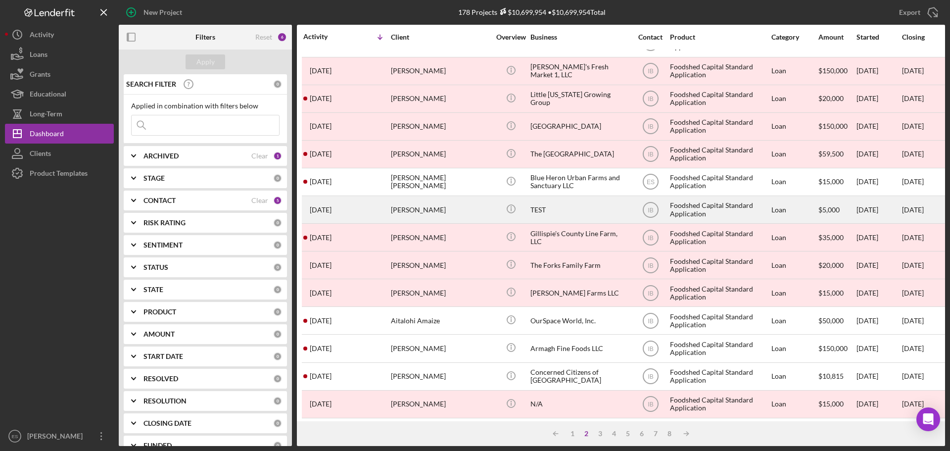
scroll to position [335, 0]
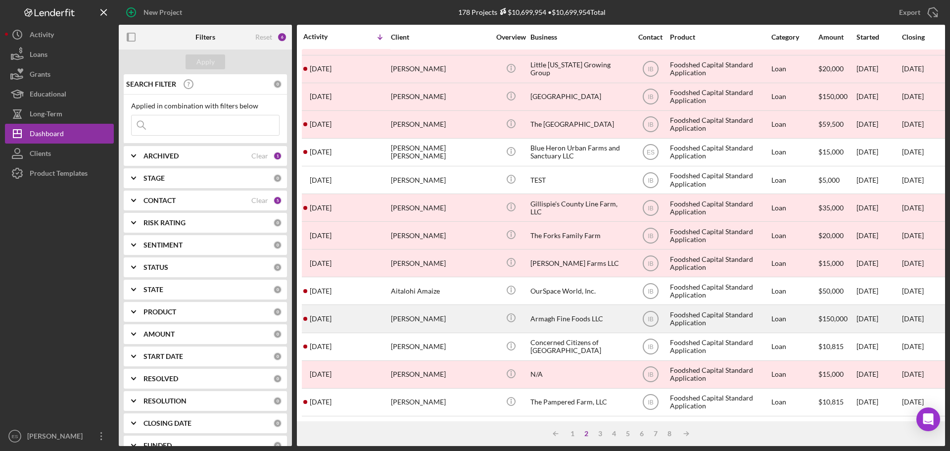
click at [577, 310] on div "Armagh Fine Foods LLC" at bounding box center [580, 318] width 99 height 26
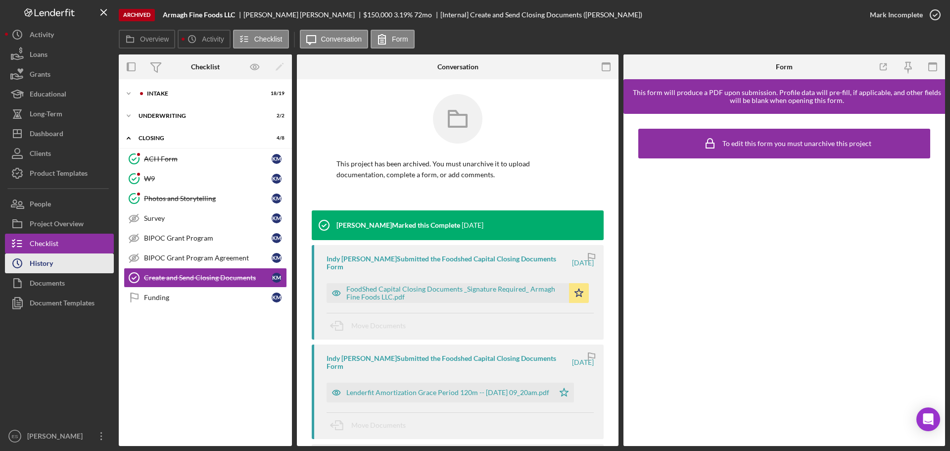
click at [63, 262] on button "Icon/History History" at bounding box center [59, 263] width 109 height 20
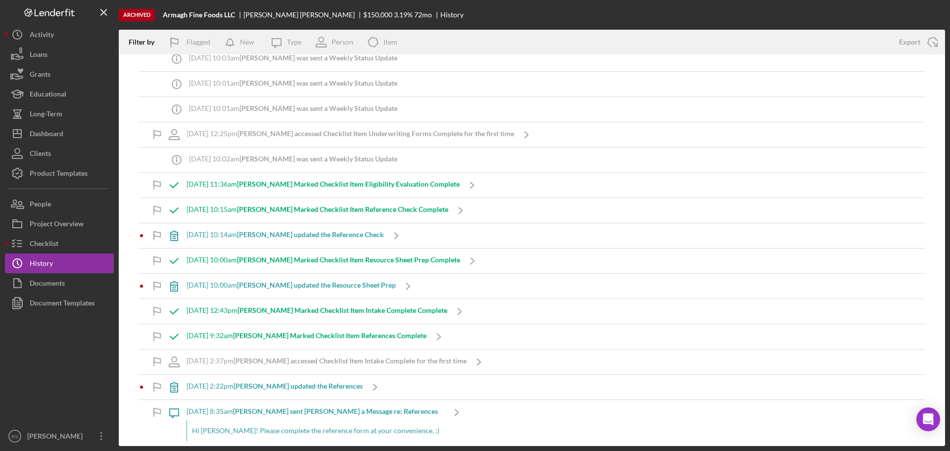
scroll to position [990, 0]
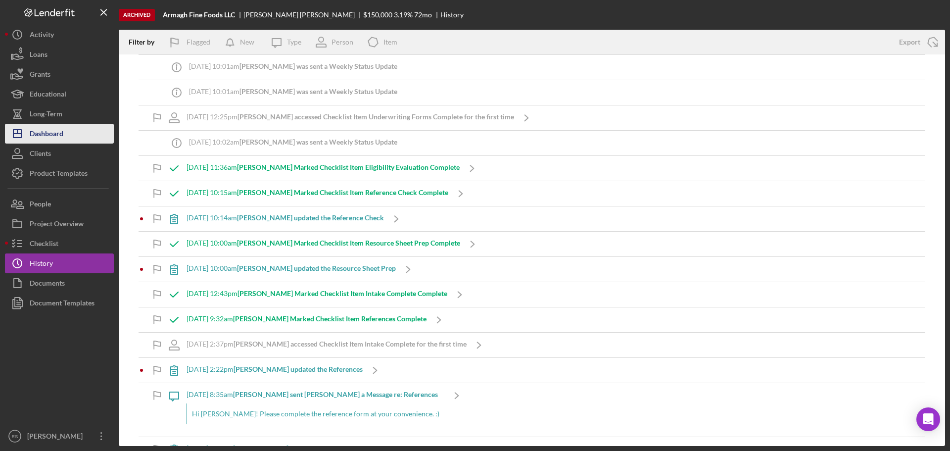
click at [68, 134] on button "Icon/Dashboard Dashboard" at bounding box center [59, 134] width 109 height 20
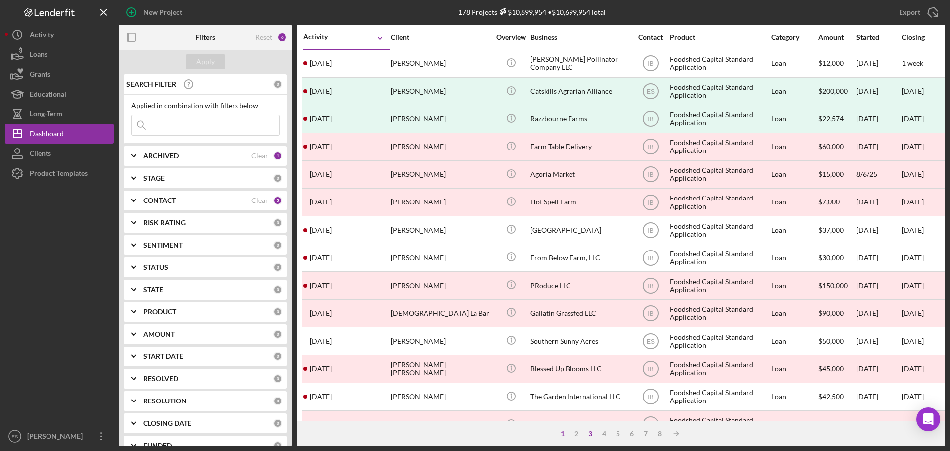
click at [588, 434] on div "3" at bounding box center [591, 434] width 14 height 8
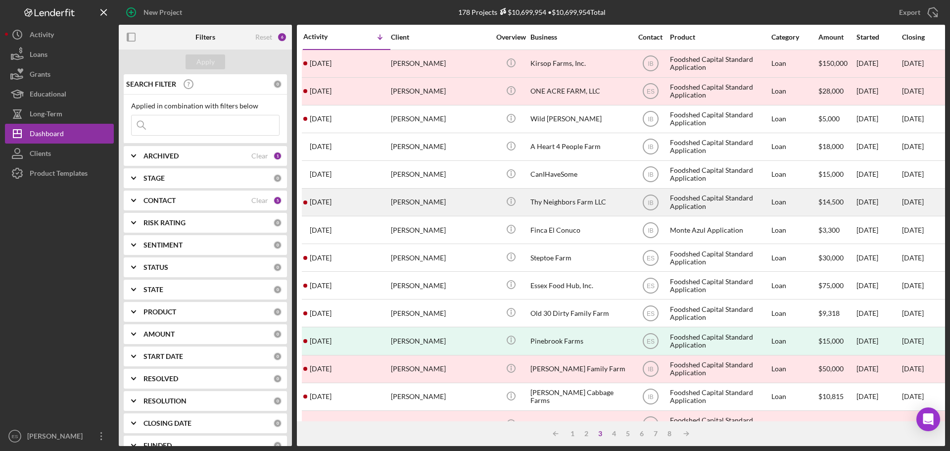
click at [587, 208] on div "Thy Neighbors Farm LLC" at bounding box center [580, 202] width 99 height 26
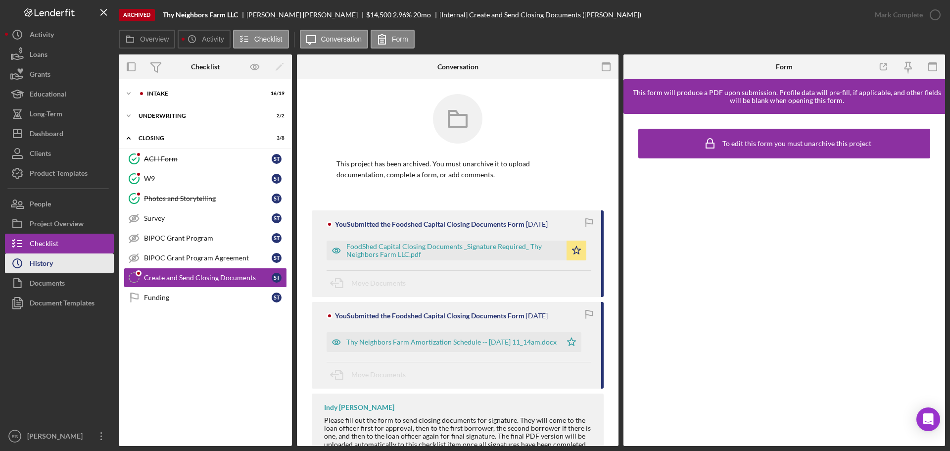
click at [54, 261] on button "Icon/History History" at bounding box center [59, 263] width 109 height 20
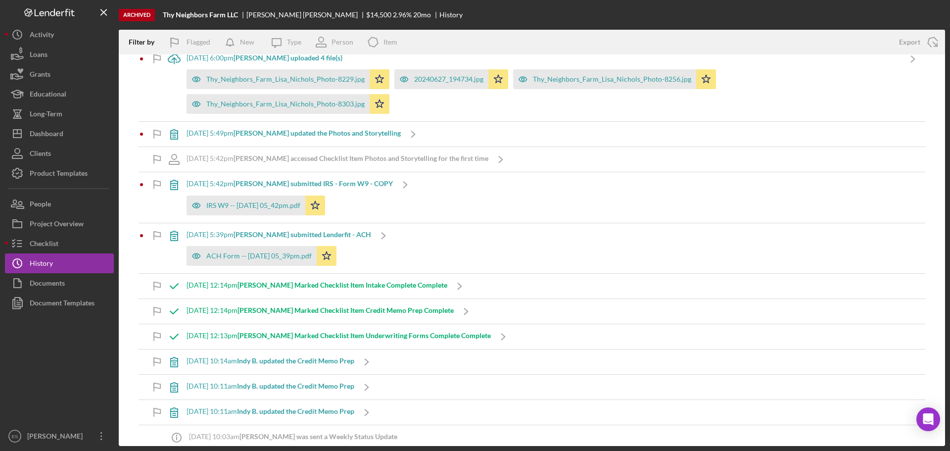
scroll to position [396, 0]
